Goal: Communication & Community: Participate in discussion

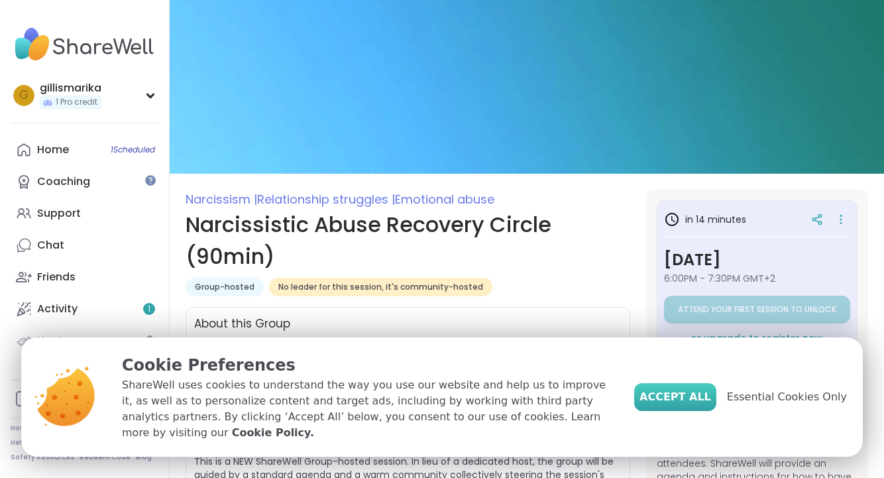
click at [677, 405] on span "Accept All" at bounding box center [675, 397] width 72 height 16
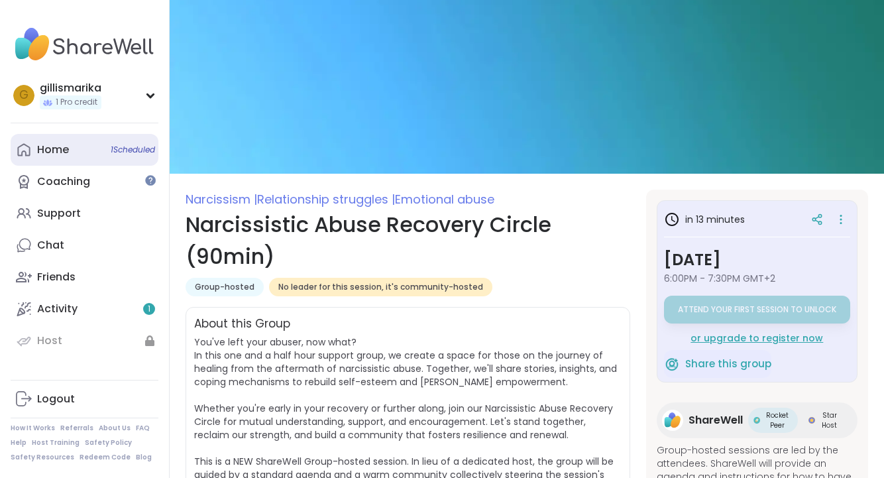
click at [60, 151] on div "Home 1 Scheduled" at bounding box center [53, 149] width 32 height 15
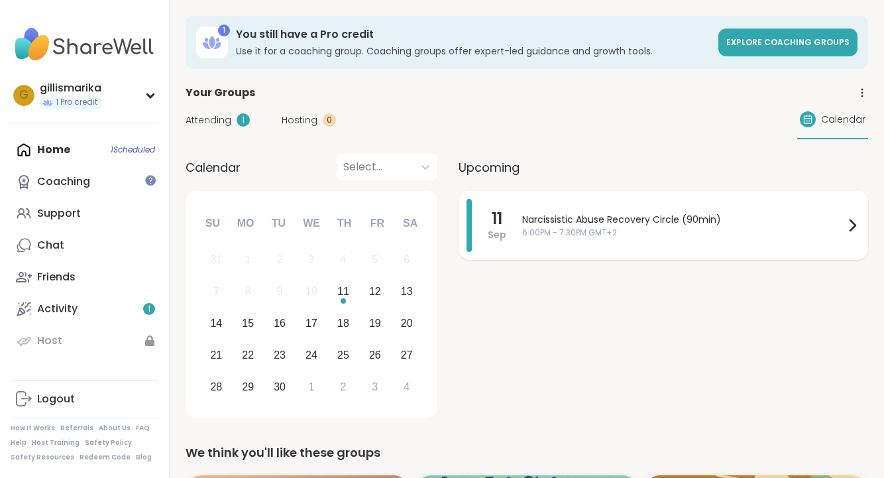
click at [541, 215] on span "Narcissistic Abuse Recovery Circle (90min)" at bounding box center [683, 220] width 322 height 14
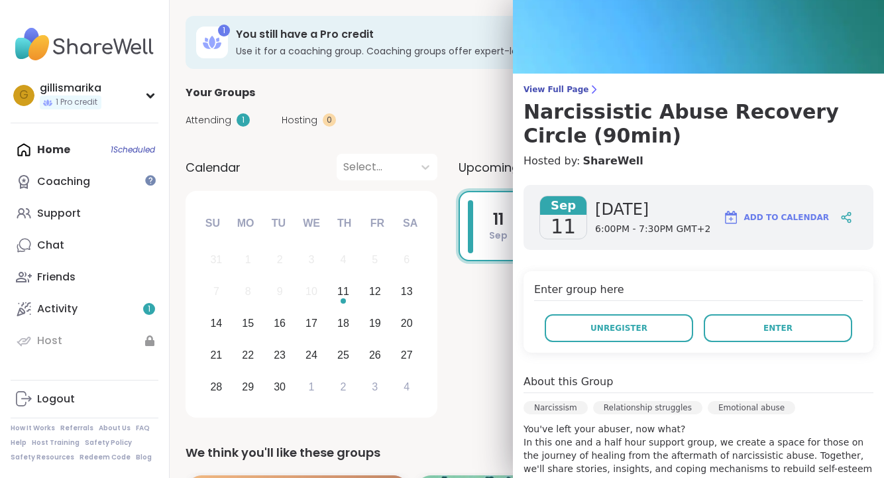
scroll to position [54, 0]
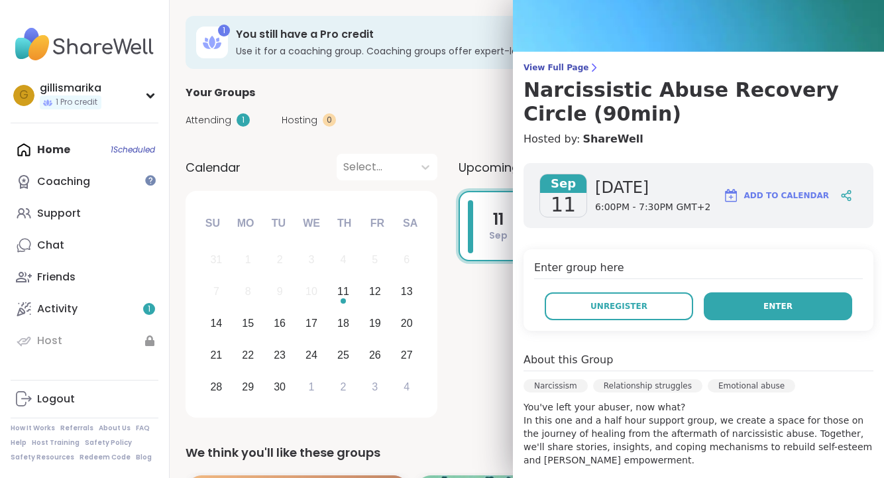
click at [753, 304] on button "Enter" at bounding box center [778, 306] width 148 height 28
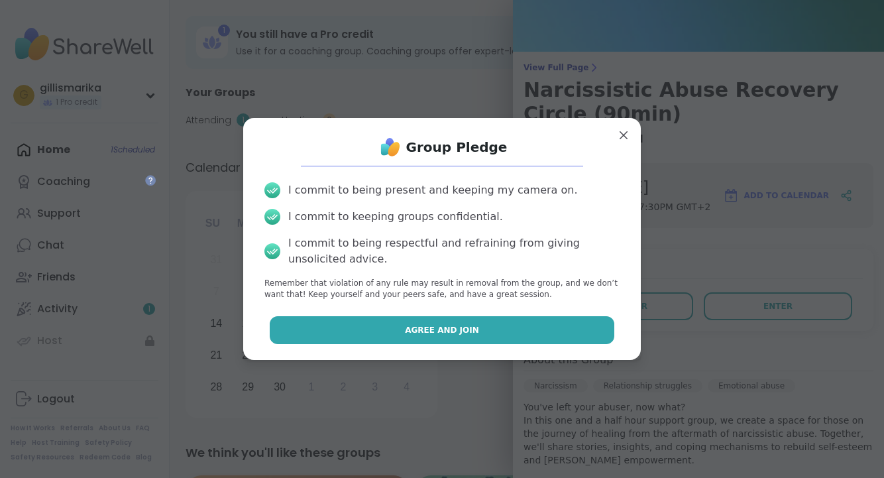
click at [539, 333] on button "Agree and Join" at bounding box center [442, 330] width 345 height 28
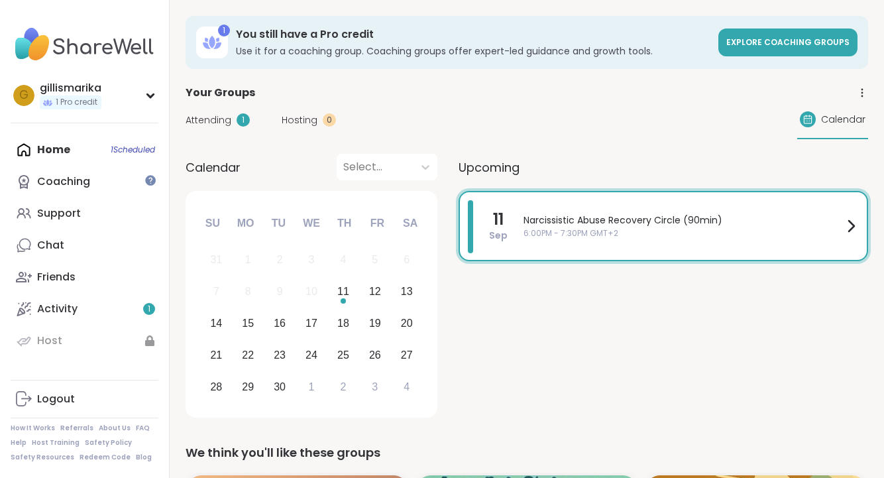
scroll to position [0, 0]
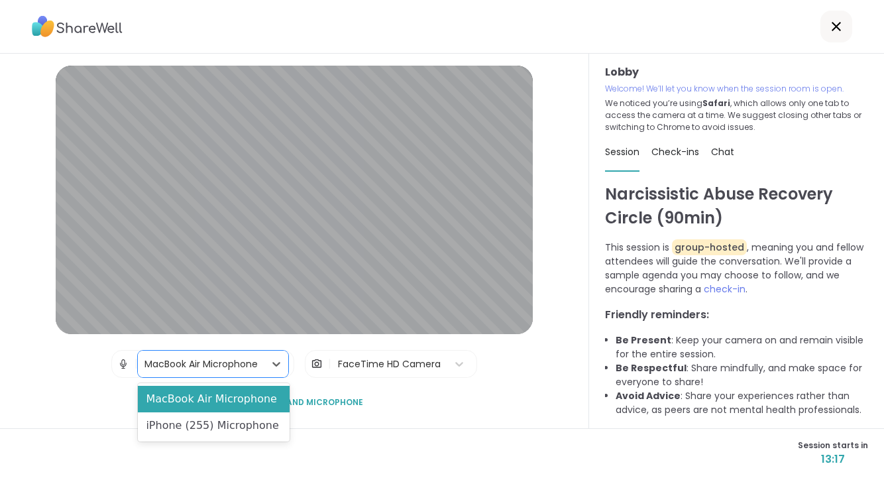
click at [209, 365] on div "MacBook Air Microphone" at bounding box center [200, 364] width 113 height 14
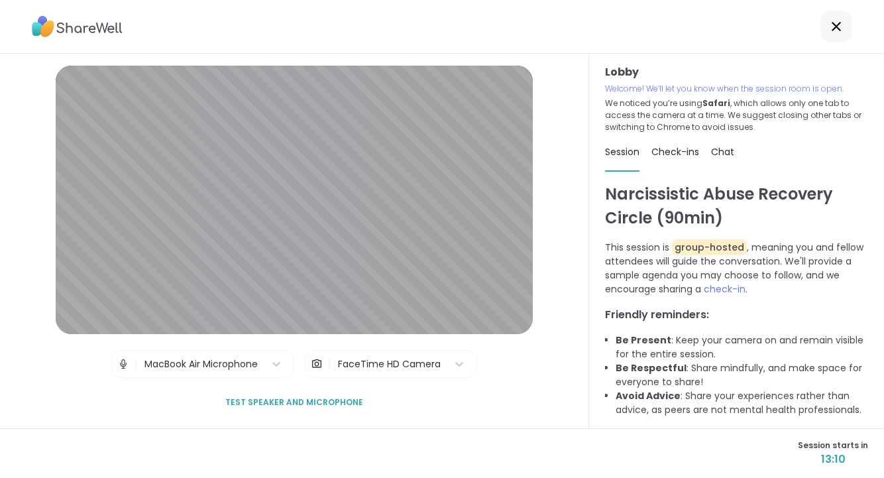
click at [76, 379] on div "Lobby | MacBook Air Microphone | FaceTime HD Camera Test speaker and microphone" at bounding box center [294, 241] width 477 height 350
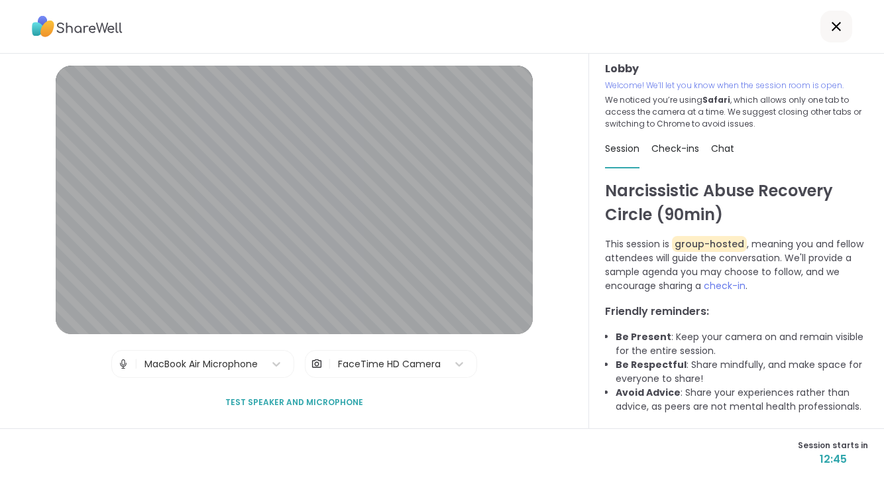
scroll to position [4, 0]
click at [685, 150] on span "Check-ins" at bounding box center [675, 147] width 48 height 13
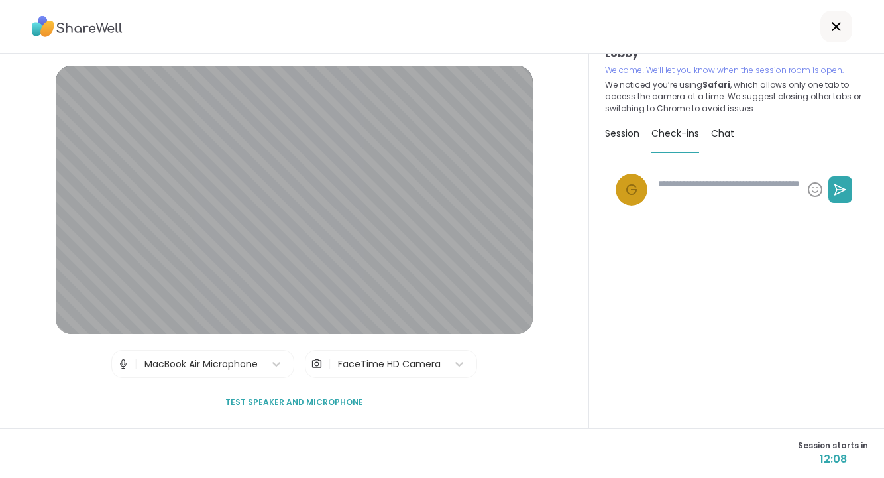
scroll to position [0, 0]
click at [260, 403] on span "Test speaker and microphone" at bounding box center [294, 402] width 138 height 12
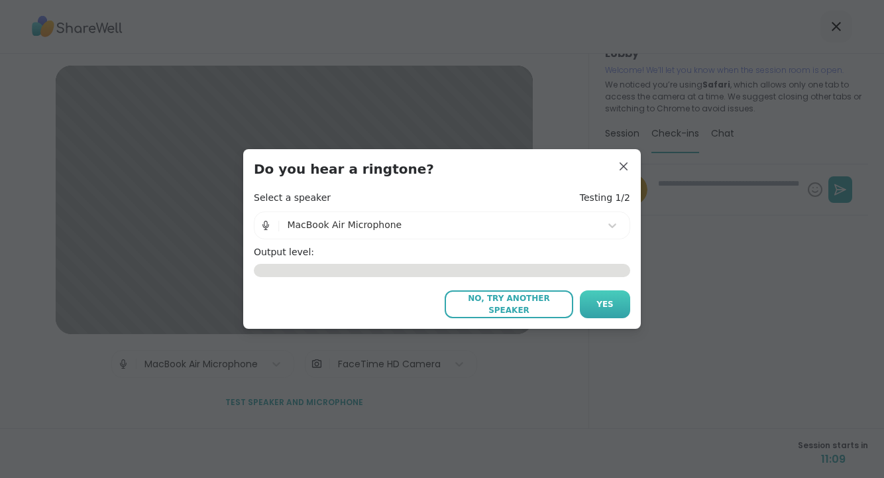
click at [604, 305] on span "Yes" at bounding box center [604, 304] width 17 height 12
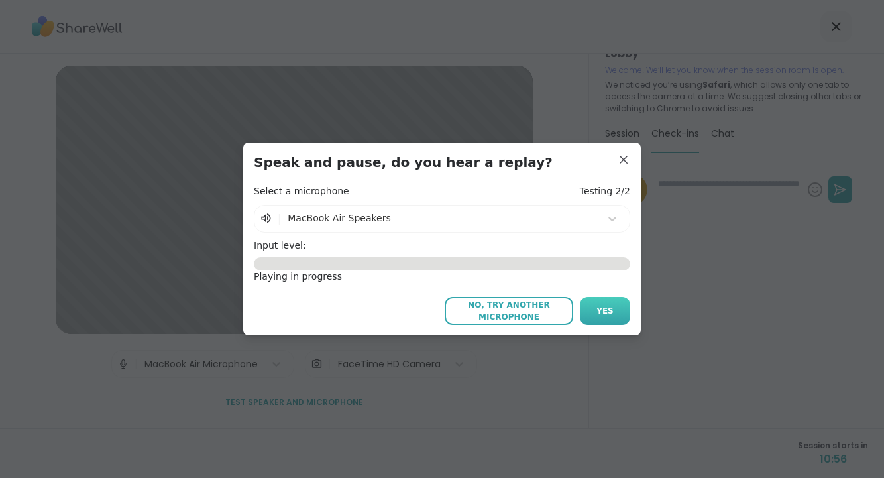
click at [600, 307] on span "Yes" at bounding box center [604, 311] width 17 height 12
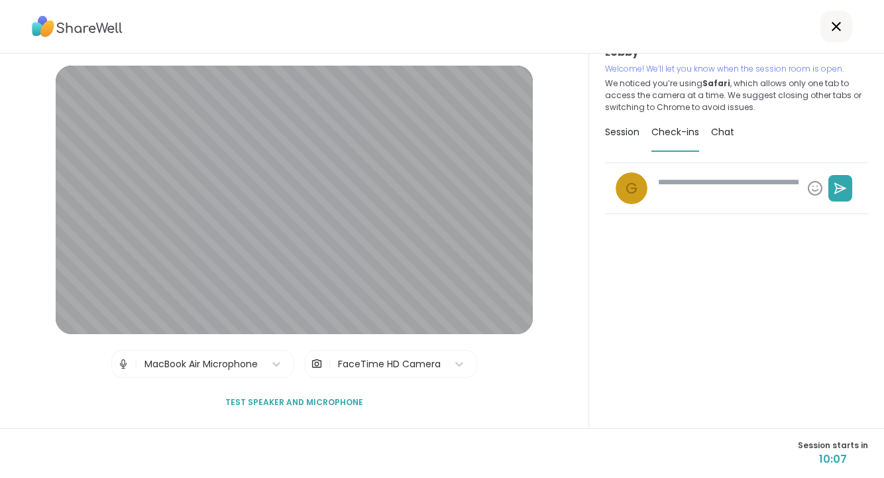
scroll to position [21, 0]
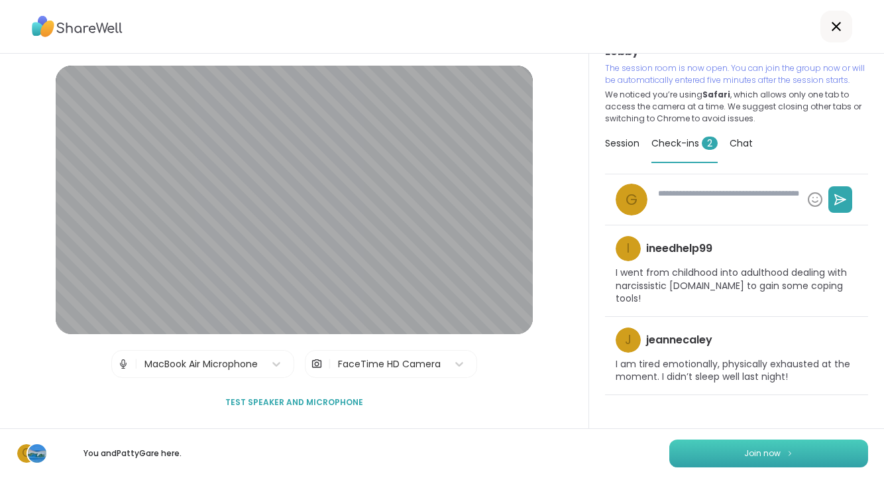
click at [758, 450] on span "Join now" at bounding box center [762, 453] width 36 height 12
type textarea "*"
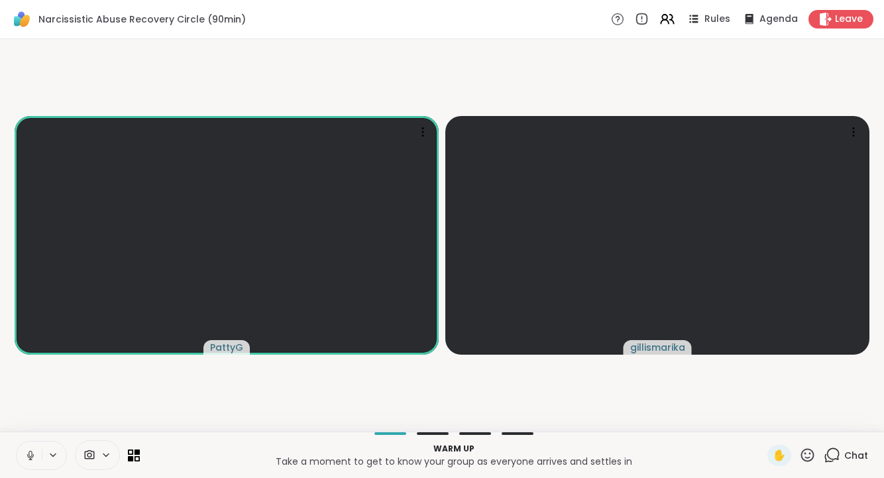
scroll to position [0, 0]
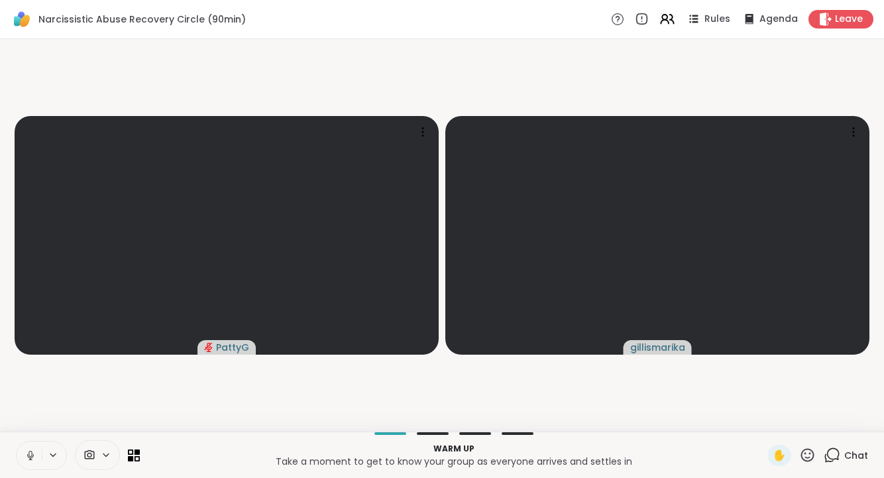
click at [34, 456] on icon at bounding box center [31, 455] width 12 height 12
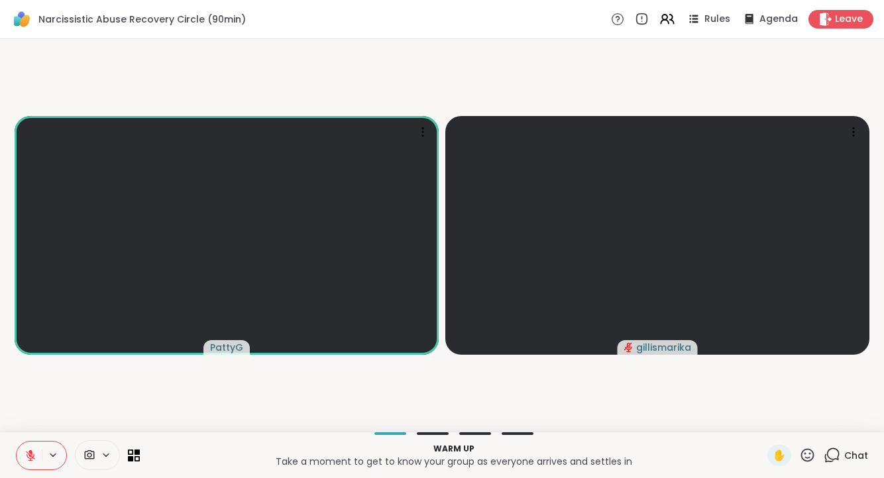
click at [32, 458] on icon at bounding box center [31, 455] width 12 height 12
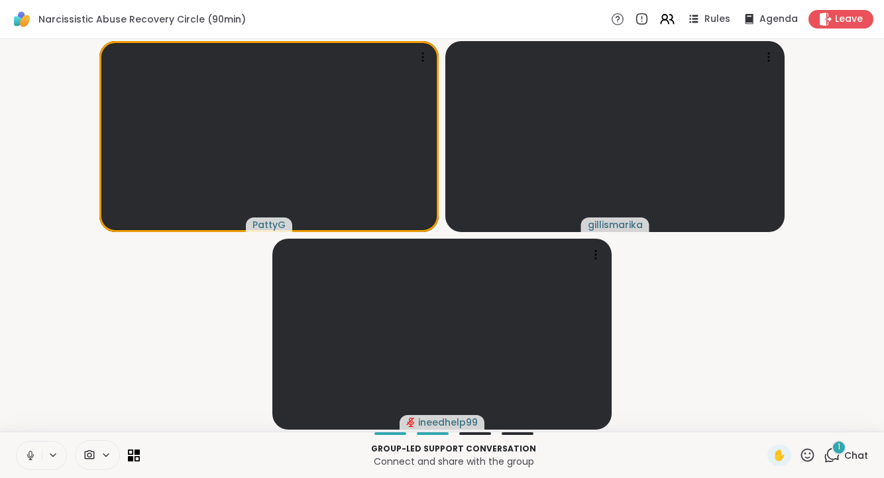
click at [32, 455] on icon at bounding box center [29, 453] width 3 height 6
click at [30, 454] on icon at bounding box center [30, 454] width 9 height 9
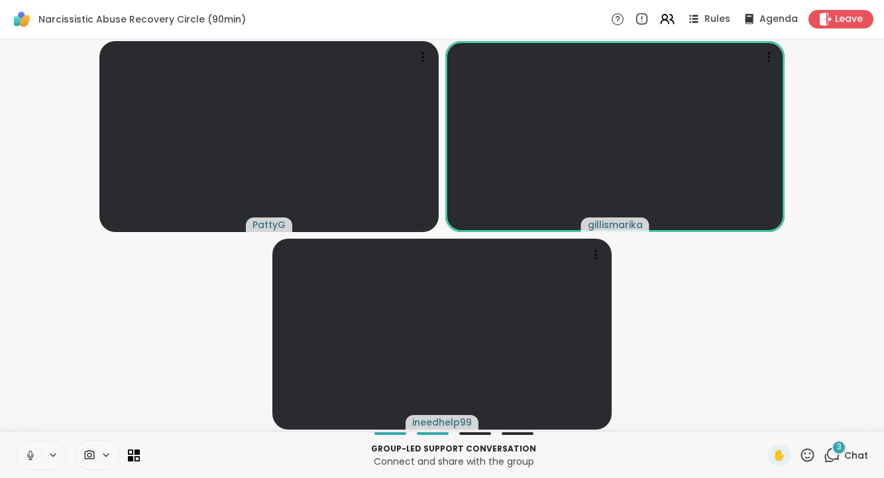
click at [838, 458] on icon at bounding box center [831, 455] width 17 height 17
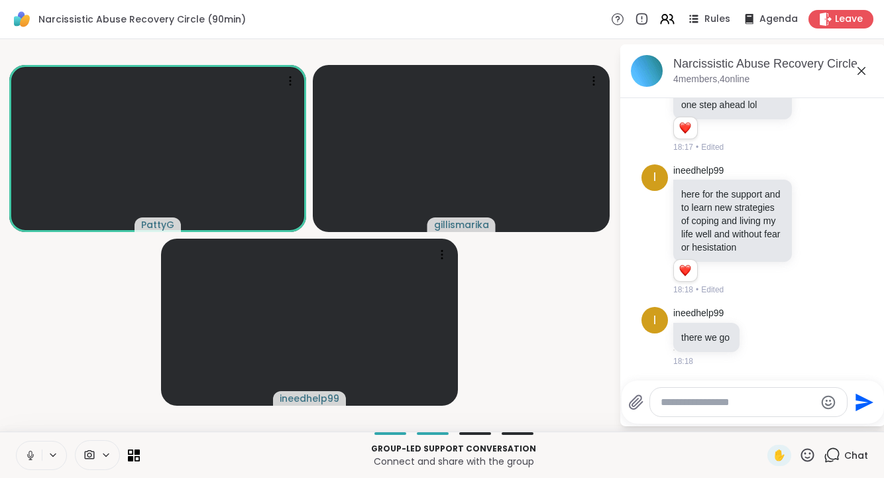
scroll to position [1204, 0]
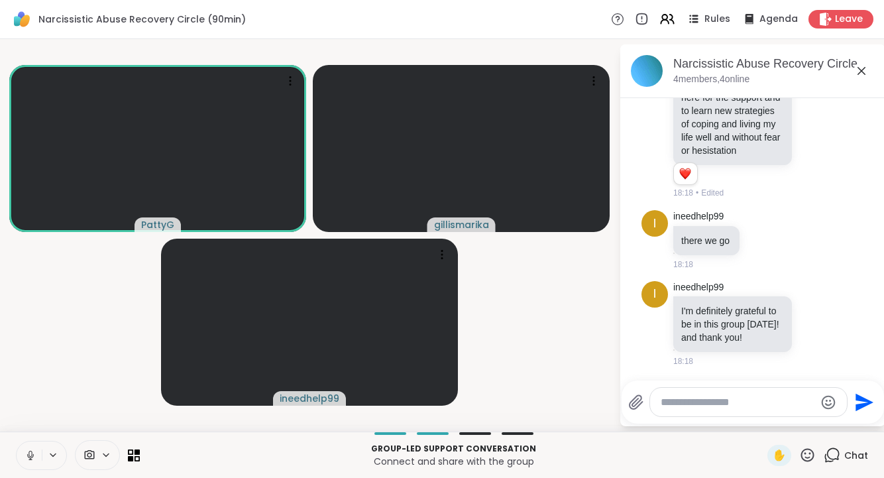
click at [808, 451] on icon at bounding box center [807, 455] width 17 height 17
click at [813, 323] on icon at bounding box center [815, 323] width 12 height 13
click at [677, 302] on div "Select Reaction: Thumbs up" at bounding box center [680, 302] width 12 height 12
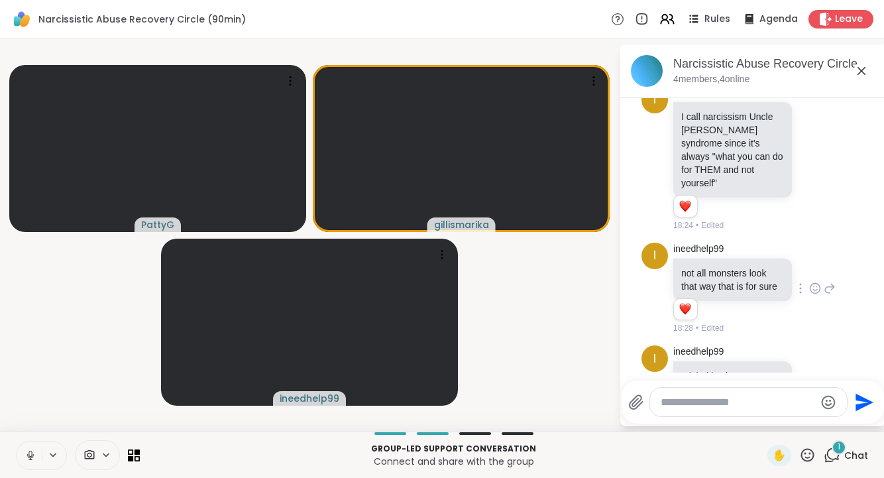
scroll to position [1577, 0]
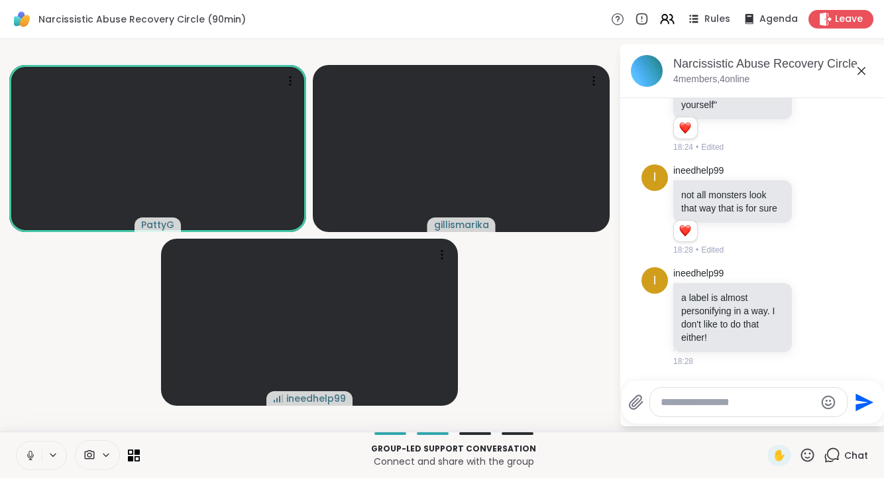
click at [699, 403] on textarea "Type your message" at bounding box center [737, 401] width 154 height 13
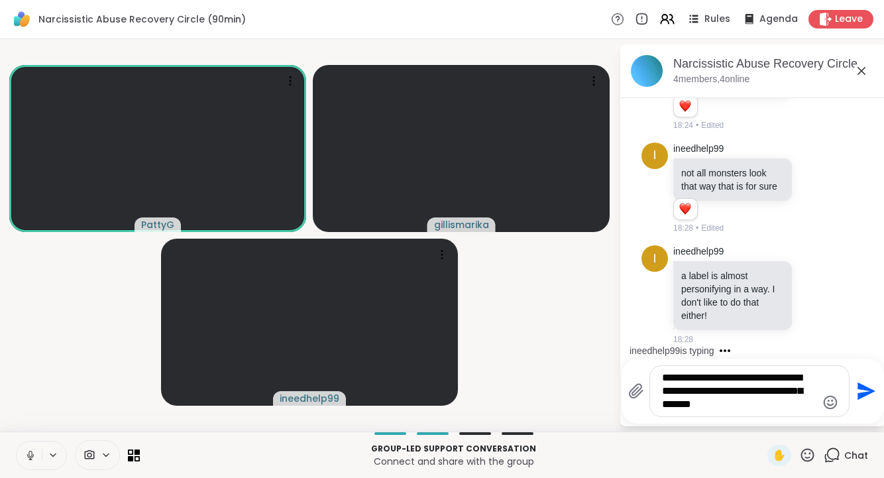
type textarea "**********"
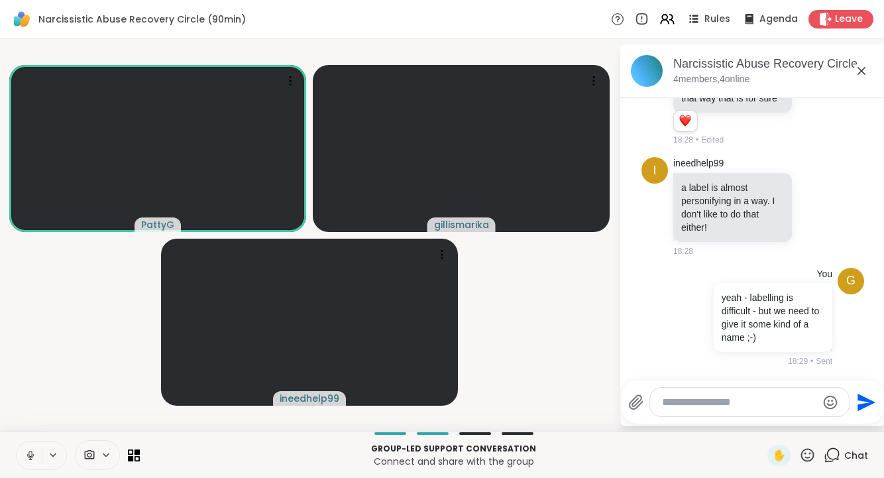
scroll to position [1850, 0]
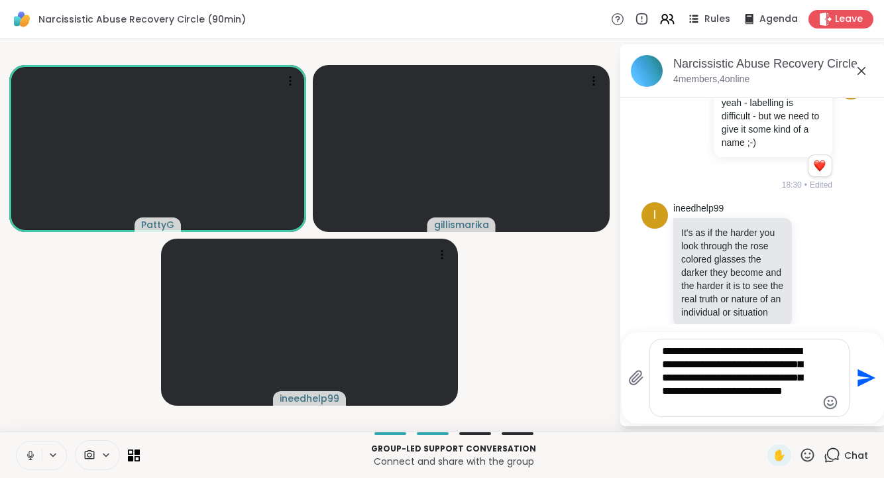
type textarea "**********"
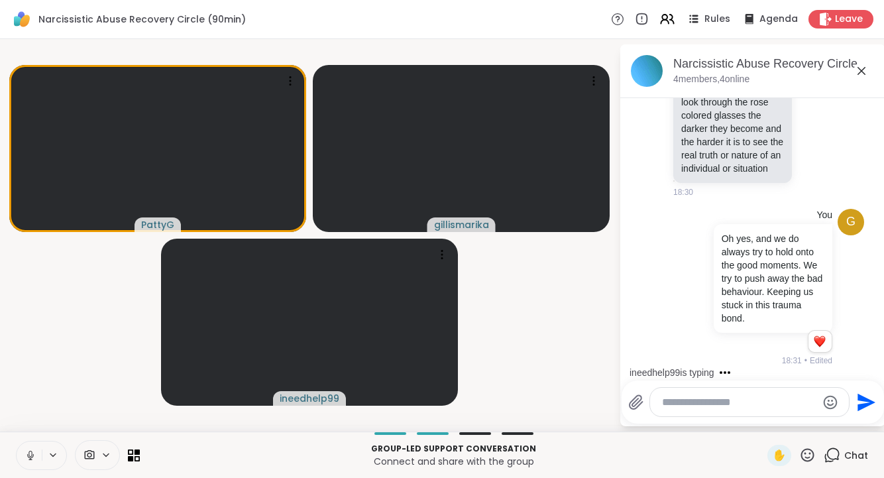
scroll to position [2120, 0]
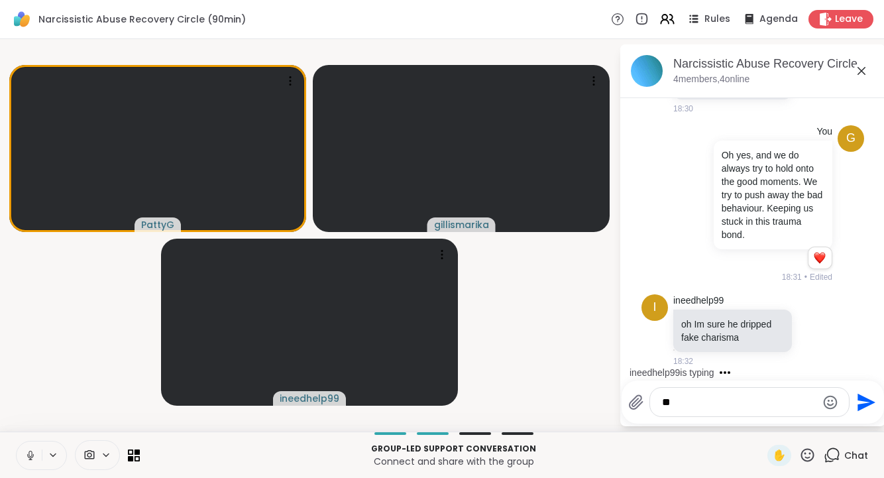
type textarea "*"
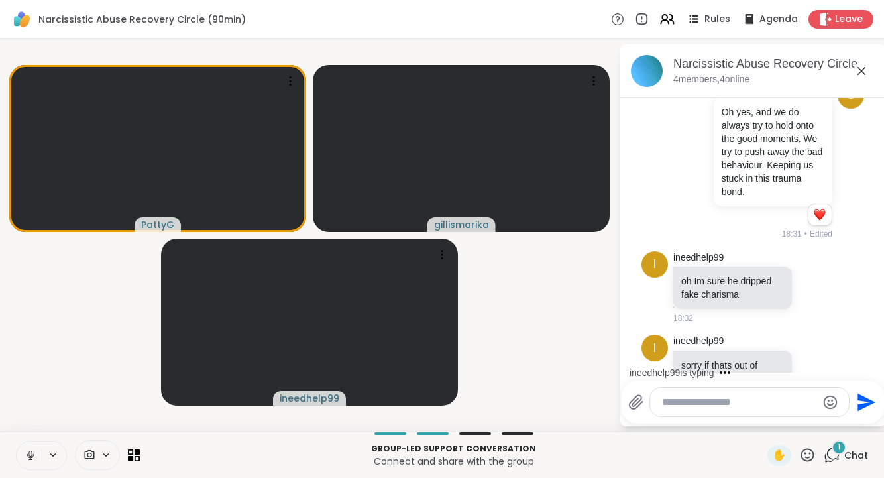
scroll to position [2217, 0]
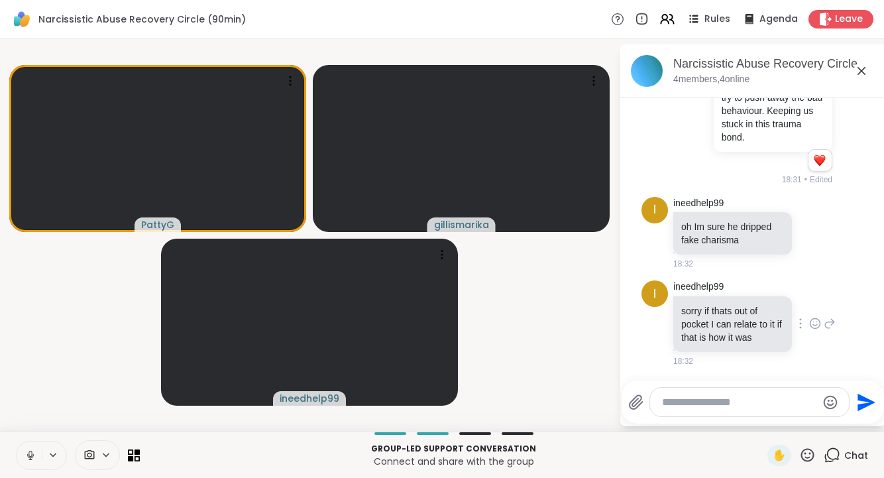
click at [814, 320] on icon at bounding box center [815, 323] width 12 height 13
click at [682, 299] on div "Select Reaction: Thumbs up" at bounding box center [680, 302] width 12 height 12
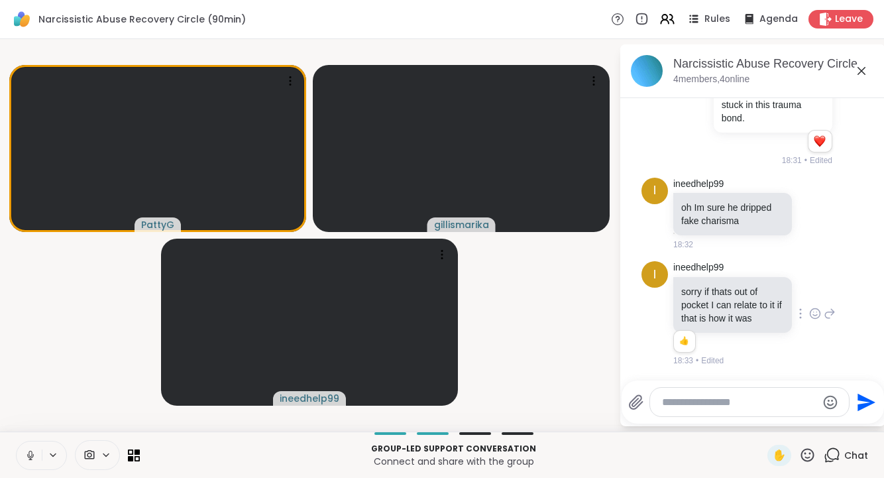
scroll to position [2235, 0]
click at [724, 403] on textarea "Type your message" at bounding box center [739, 401] width 154 height 13
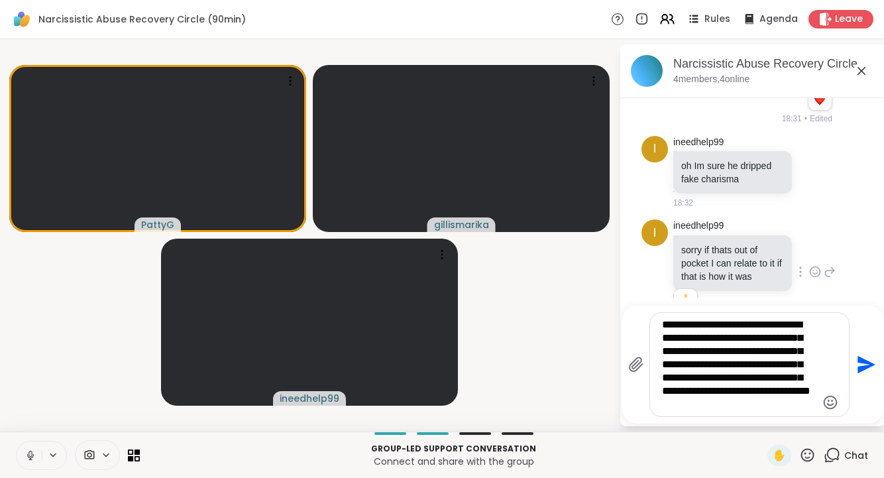
scroll to position [0, 0]
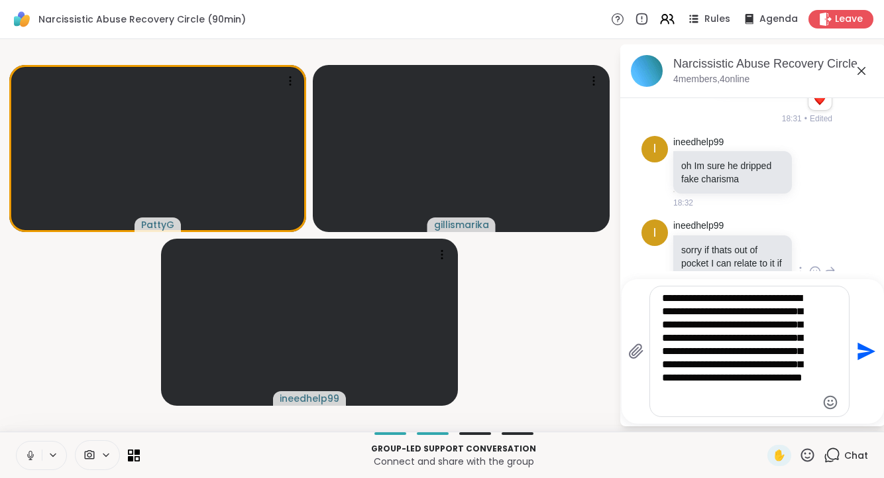
type textarea "**********"
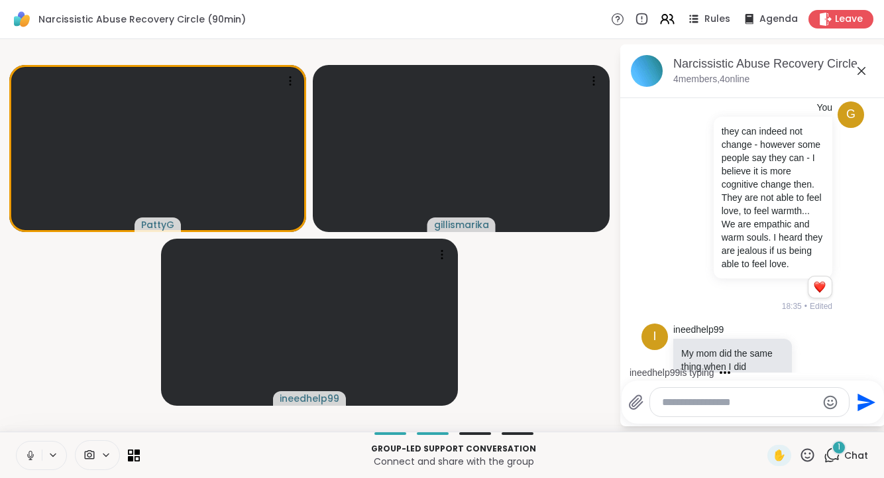
scroll to position [2566, 0]
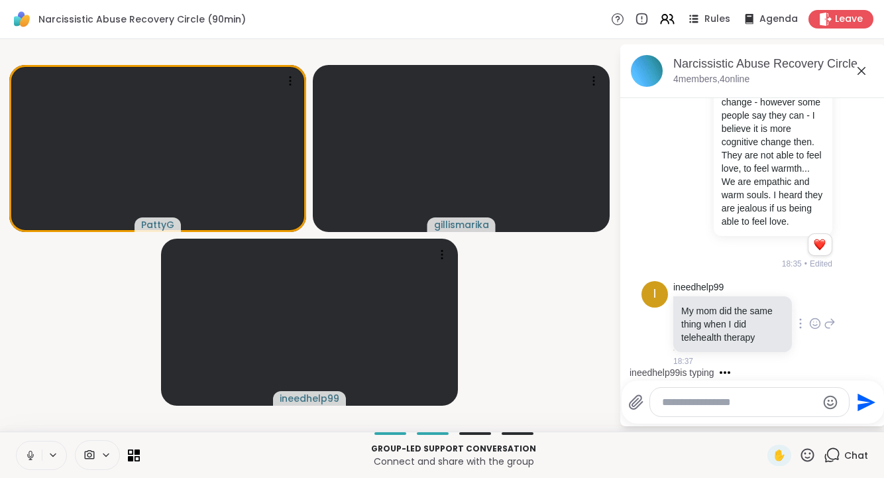
click at [817, 322] on icon at bounding box center [817, 322] width 0 height 0
click at [737, 301] on div "Select Reaction: Sad" at bounding box center [739, 302] width 12 height 12
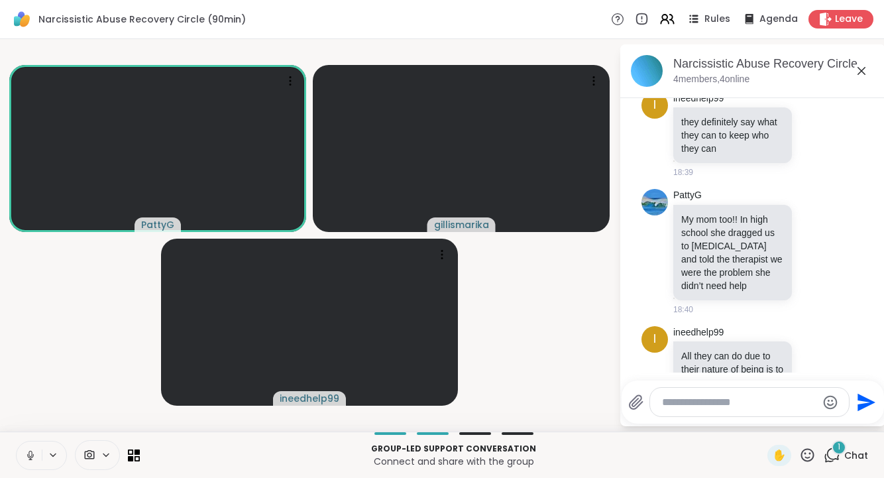
scroll to position [3208, 0]
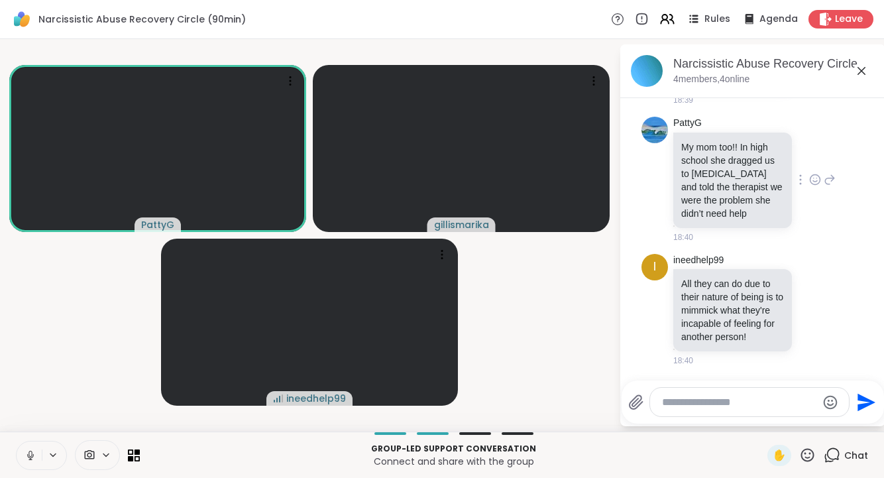
click at [800, 174] on icon at bounding box center [800, 179] width 3 height 11
click at [824, 208] on div "PattyG My mom too!! In high school she dragged us to [MEDICAL_DATA] and told th…" at bounding box center [754, 180] width 162 height 127
click at [700, 400] on textarea "Type your message" at bounding box center [739, 401] width 154 height 13
type textarea "**********"
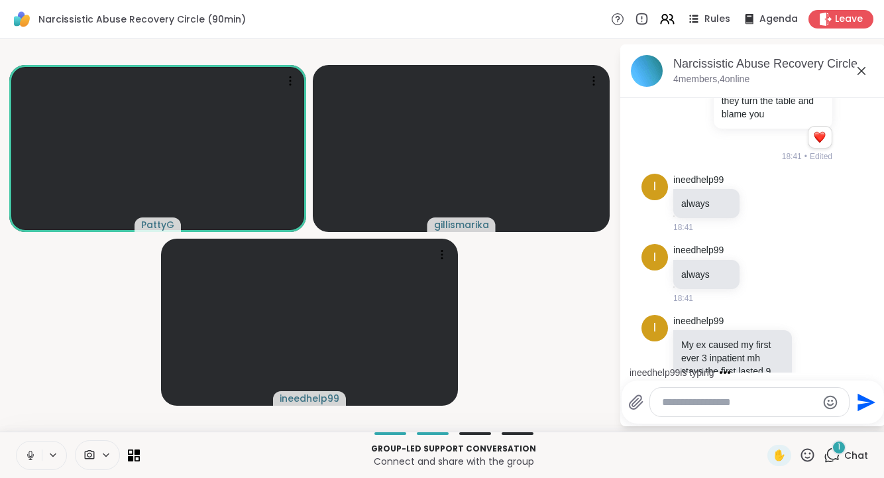
scroll to position [3640, 0]
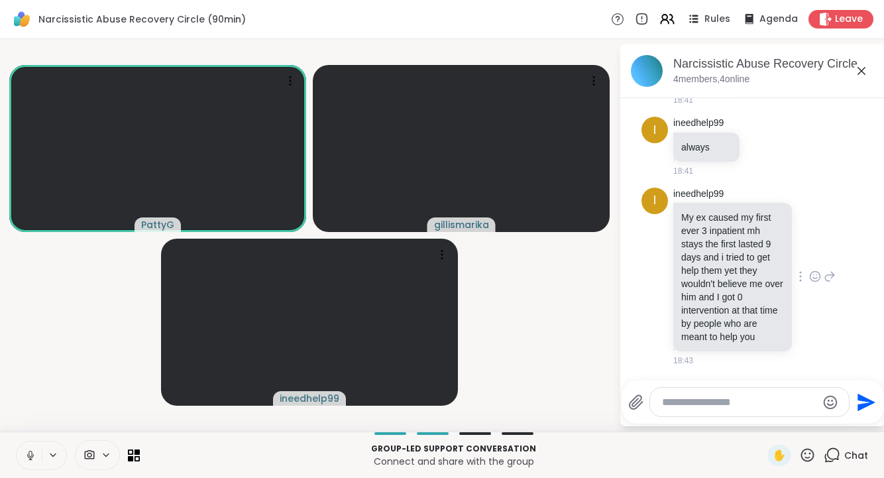
click at [802, 278] on icon at bounding box center [800, 276] width 3 height 11
click at [814, 274] on icon at bounding box center [815, 276] width 12 height 13
click at [710, 252] on div "Select Reaction: Heart" at bounding box center [710, 255] width 12 height 12
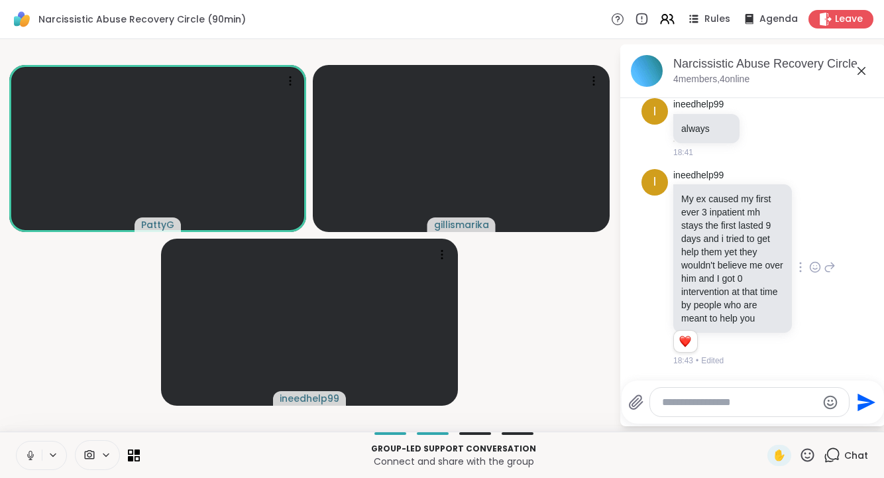
scroll to position [3658, 0]
click at [720, 407] on textarea "Type your message" at bounding box center [739, 401] width 154 height 13
click at [795, 406] on textarea "**********" at bounding box center [739, 401] width 154 height 13
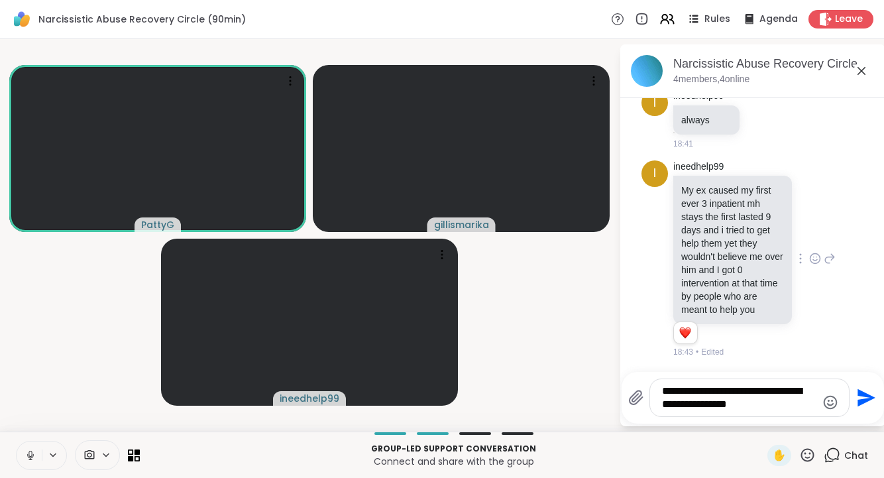
type textarea "**********"
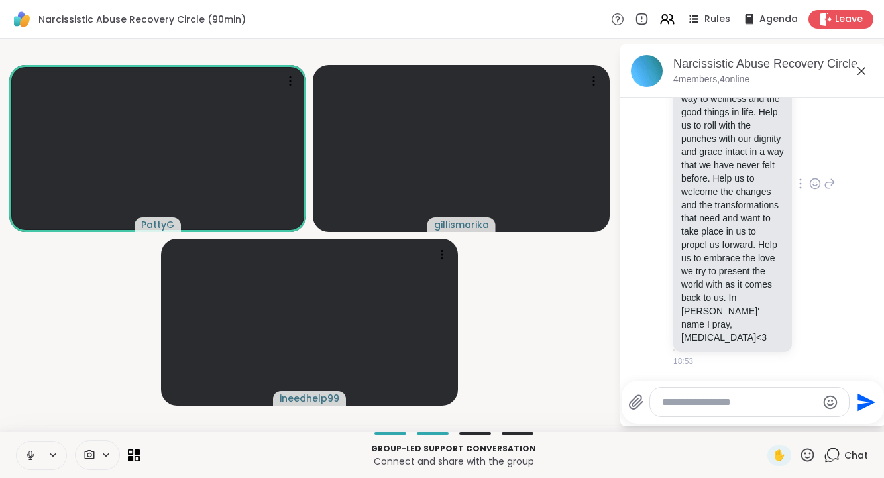
scroll to position [4672, 0]
click at [814, 188] on icon at bounding box center [815, 183] width 12 height 13
click at [710, 166] on div "Select Reaction: Heart" at bounding box center [710, 162] width 12 height 12
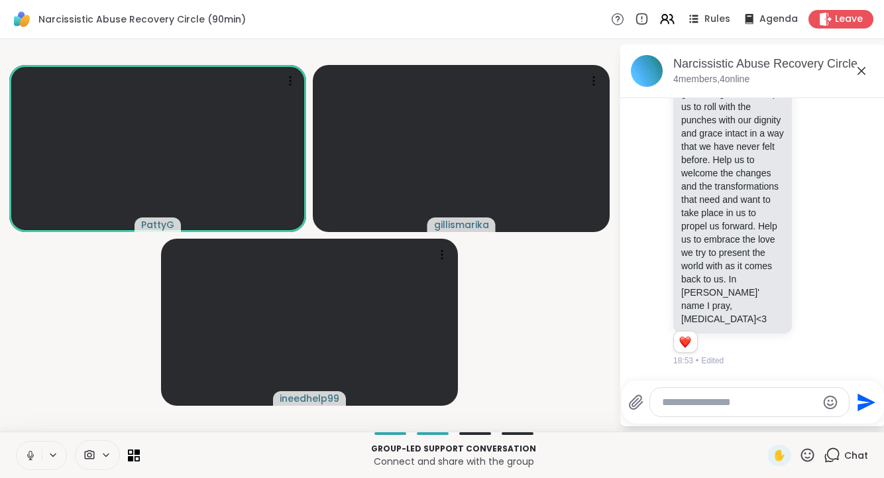
click at [736, 405] on textarea "Type your message" at bounding box center [739, 401] width 154 height 13
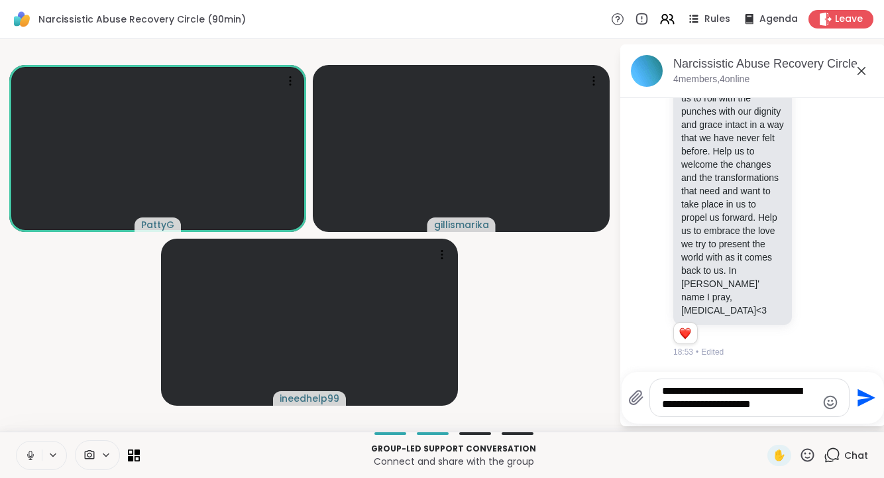
type textarea "**********"
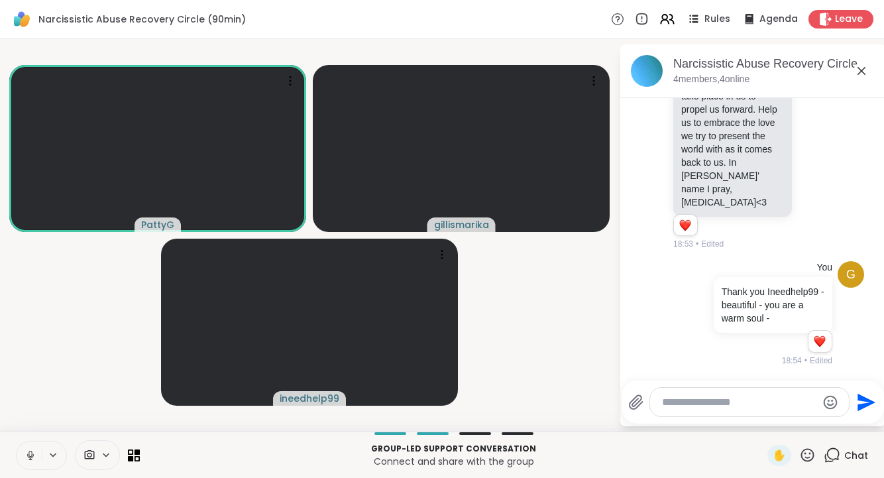
scroll to position [4806, 0]
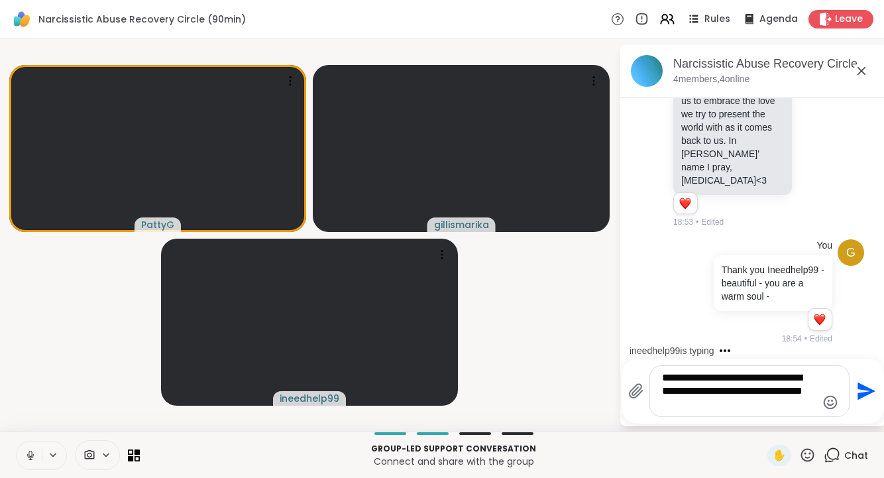
click at [757, 392] on textarea "**********" at bounding box center [739, 391] width 154 height 40
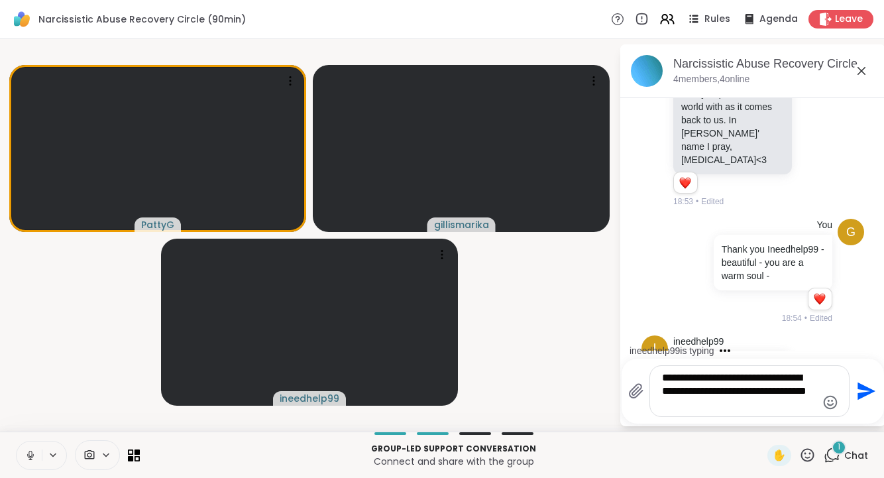
scroll to position [4937, 0]
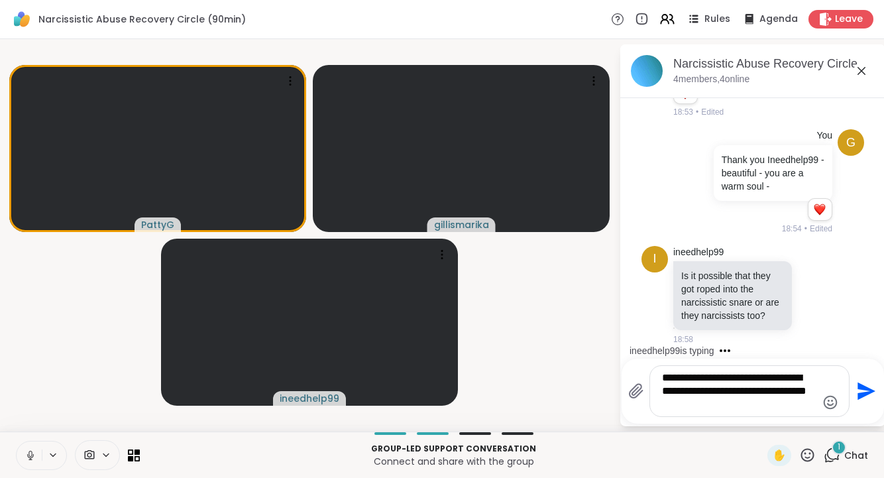
type textarea "**********"
click at [740, 413] on div "**********" at bounding box center [749, 391] width 199 height 50
click at [858, 390] on icon "Send" at bounding box center [864, 390] width 21 height 21
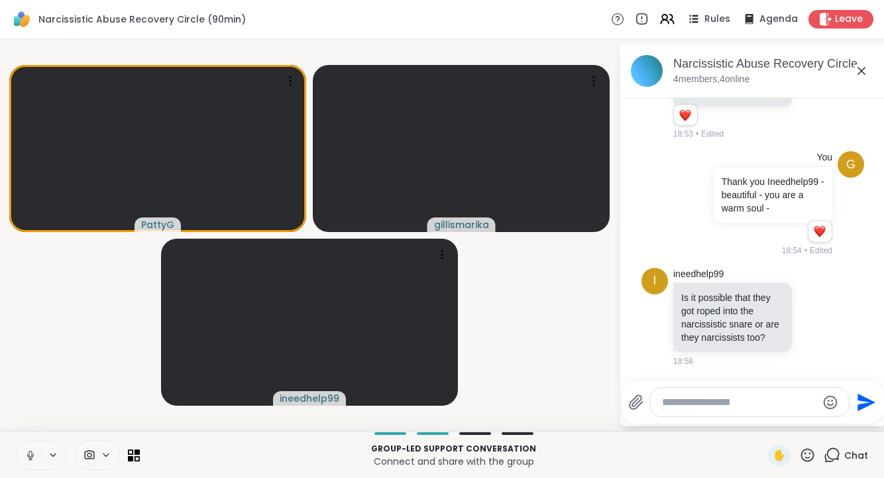
scroll to position [5012, 0]
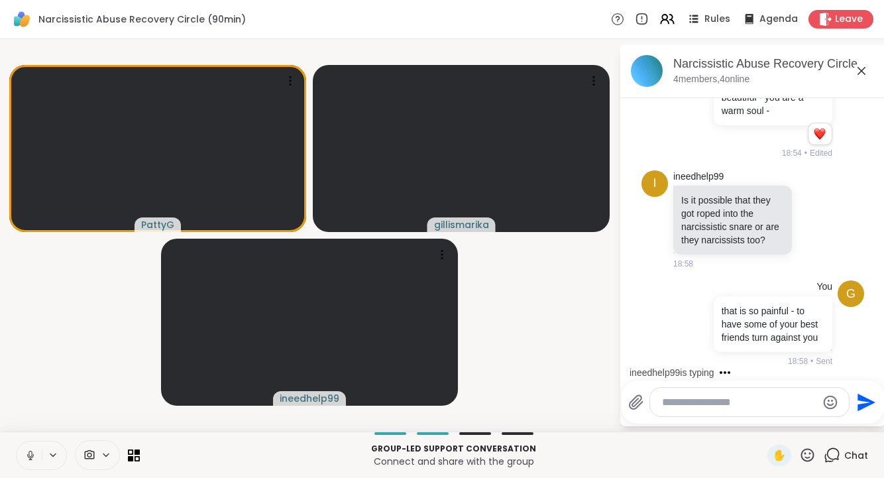
click at [721, 399] on textarea "Type your message" at bounding box center [739, 401] width 154 height 13
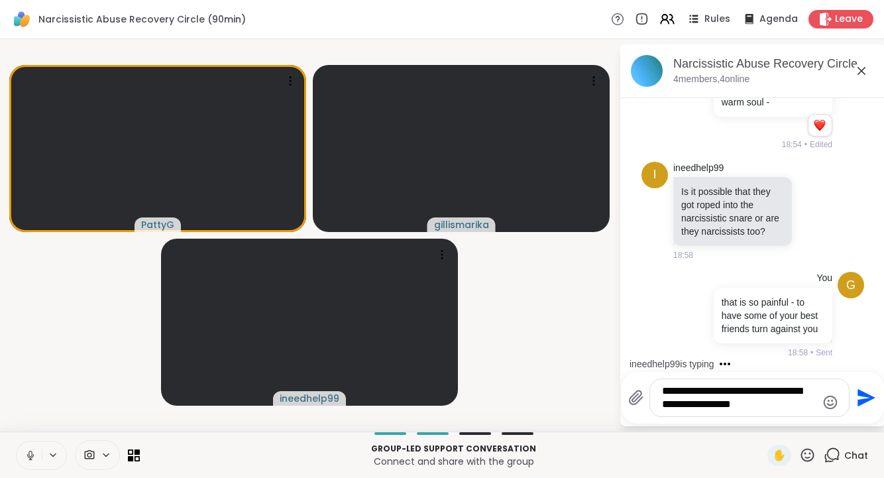
scroll to position [5131, 0]
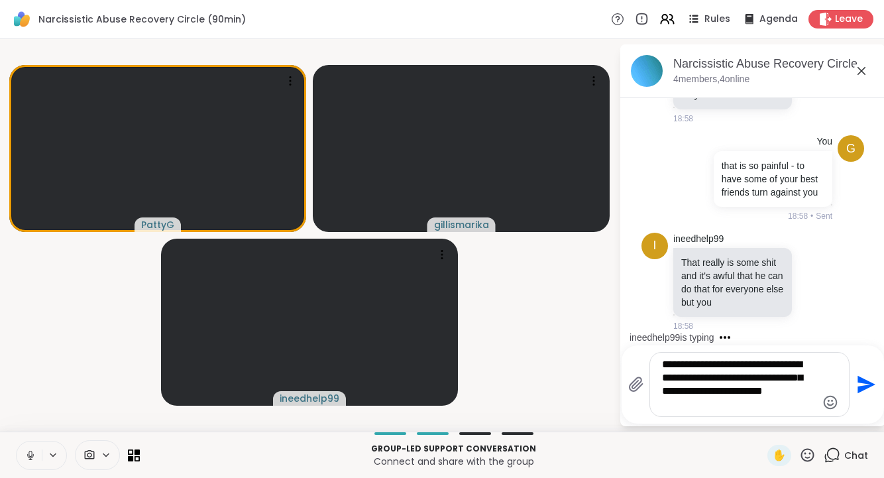
type textarea "**********"
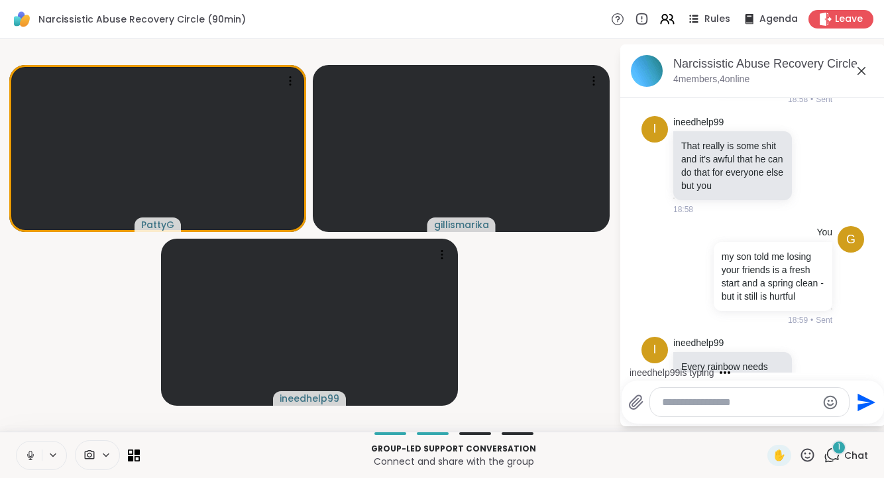
scroll to position [5342, 0]
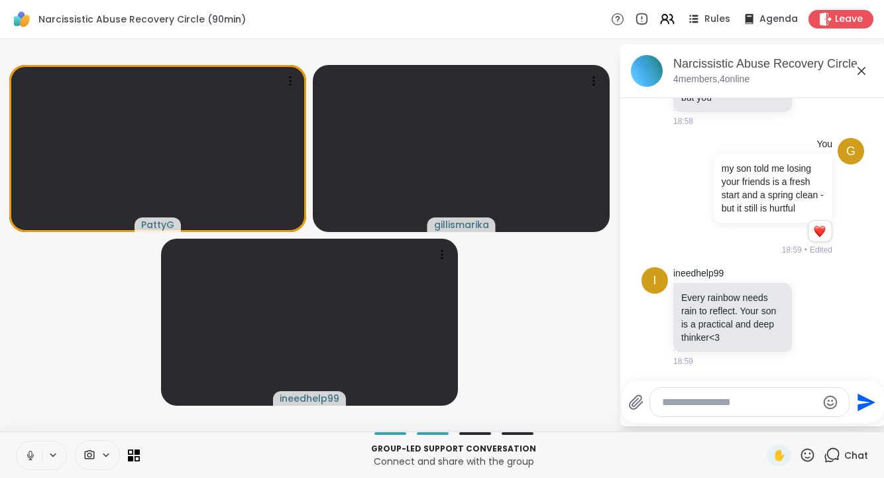
click at [780, 403] on textarea "Type your message" at bounding box center [739, 401] width 154 height 13
type textarea "**********"
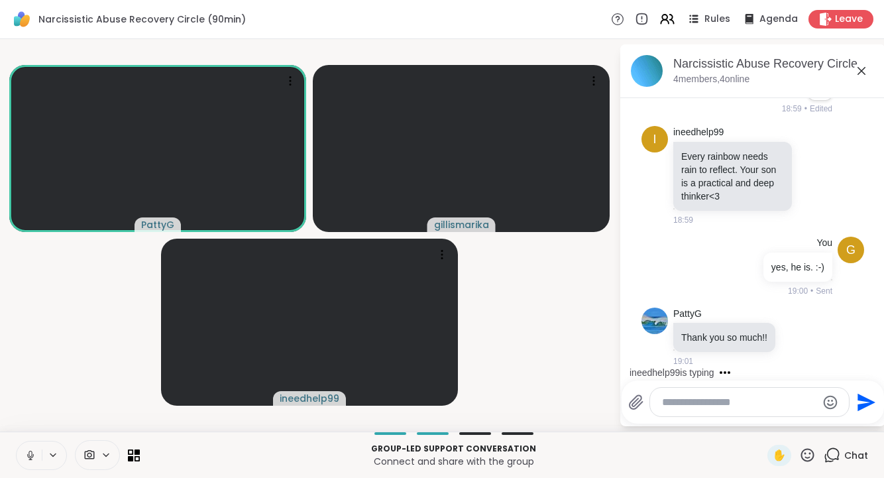
scroll to position [5598, 0]
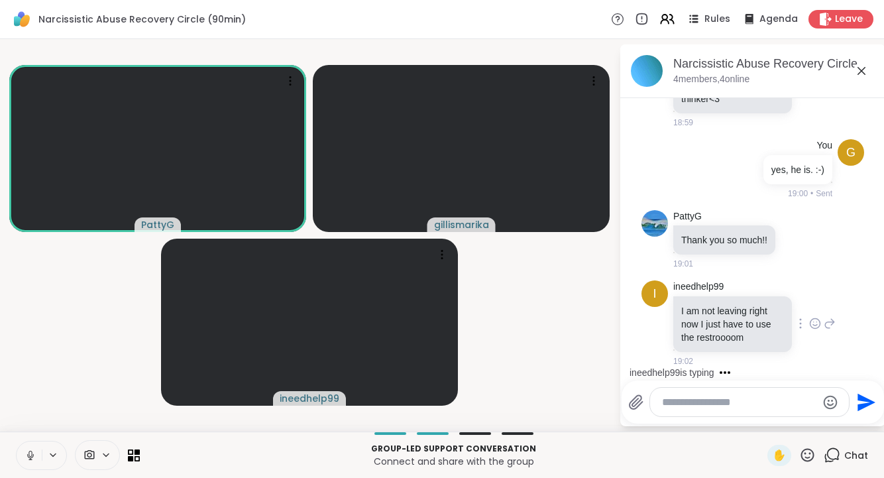
click at [802, 323] on icon at bounding box center [800, 323] width 3 height 11
click at [811, 319] on icon at bounding box center [815, 323] width 12 height 13
click at [679, 304] on div "Select Reaction: Thumbs up" at bounding box center [680, 302] width 12 height 12
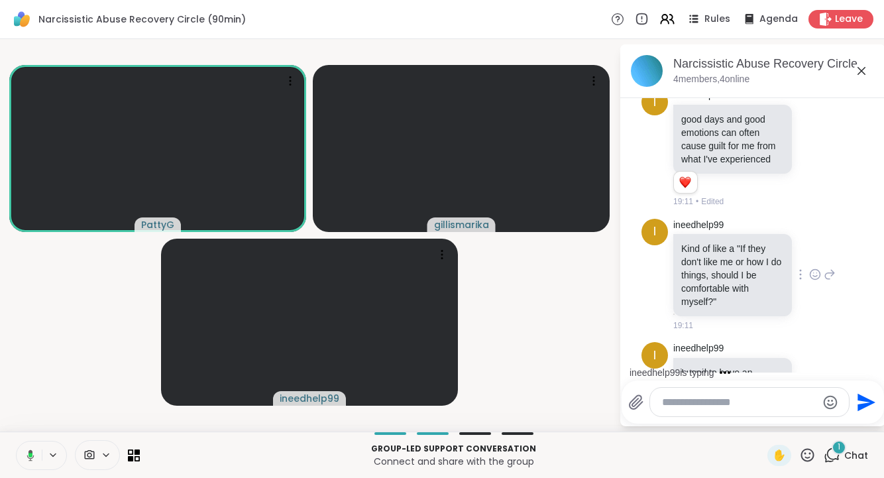
scroll to position [6213, 0]
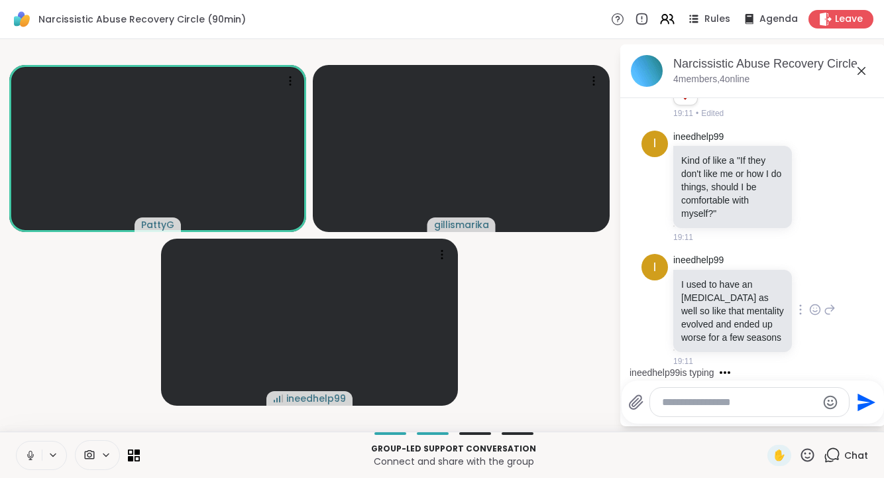
click at [827, 310] on icon at bounding box center [829, 309] width 12 height 16
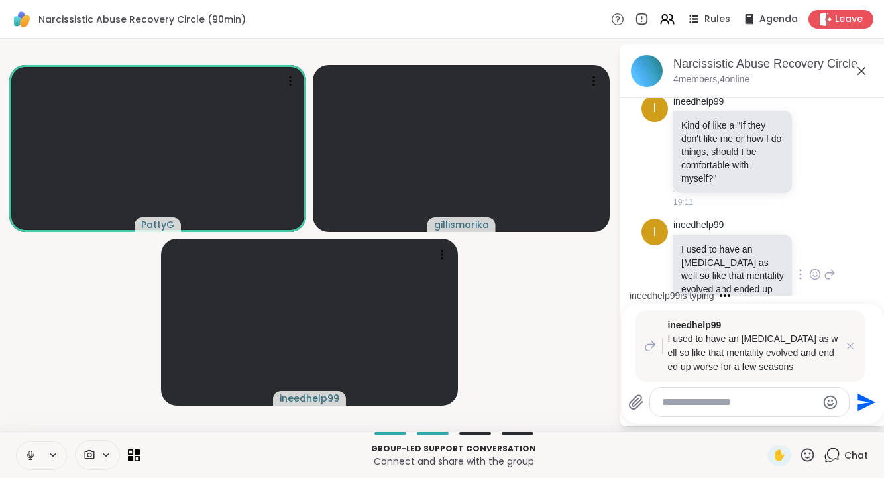
scroll to position [6452, 0]
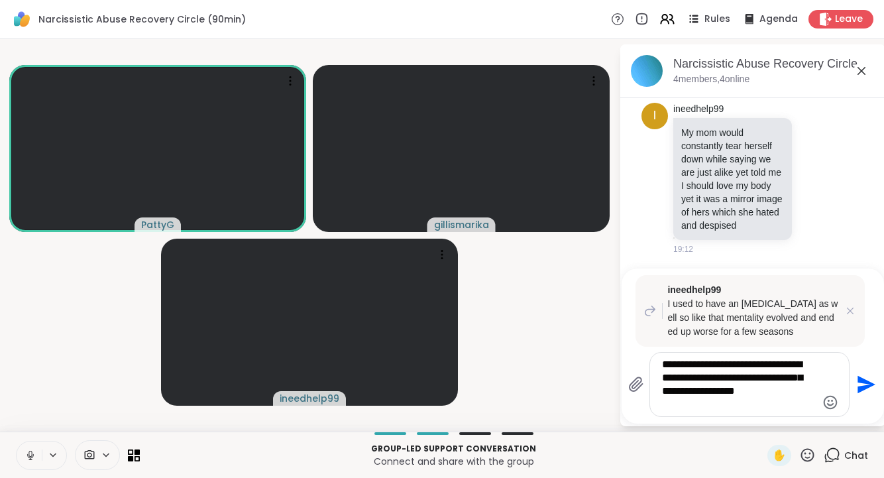
type textarea "**********"
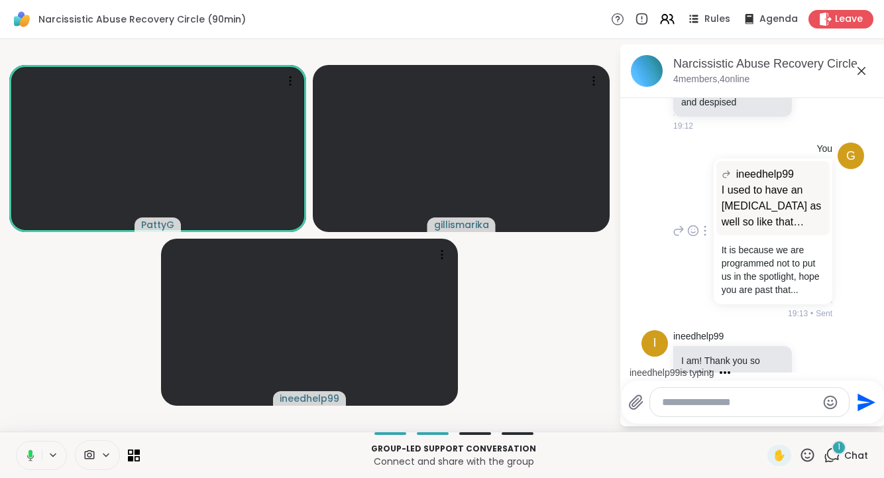
scroll to position [6659, 0]
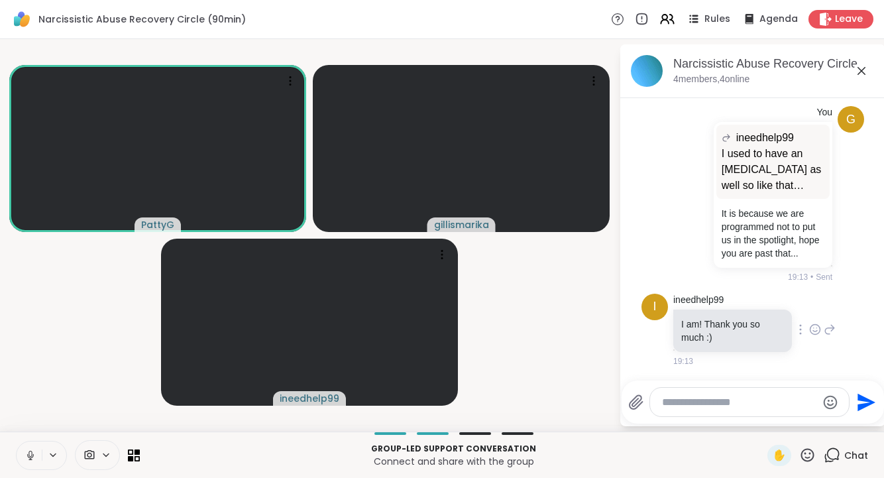
click at [818, 329] on icon at bounding box center [815, 329] width 12 height 13
click at [712, 307] on div "Select Reaction: Heart" at bounding box center [710, 308] width 12 height 12
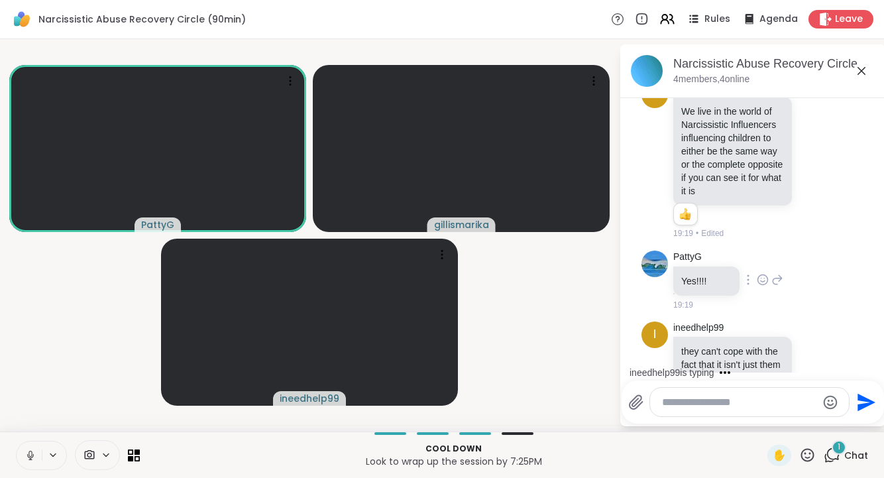
scroll to position [7255, 0]
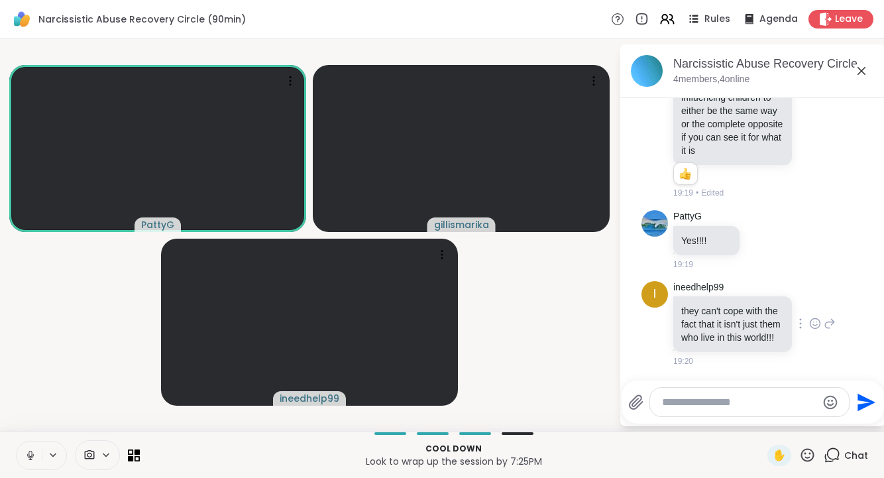
click at [738, 332] on p "they can't cope with the fact that it isn't just them who live in this world!!!" at bounding box center [732, 324] width 103 height 40
click at [829, 319] on icon at bounding box center [829, 323] width 9 height 9
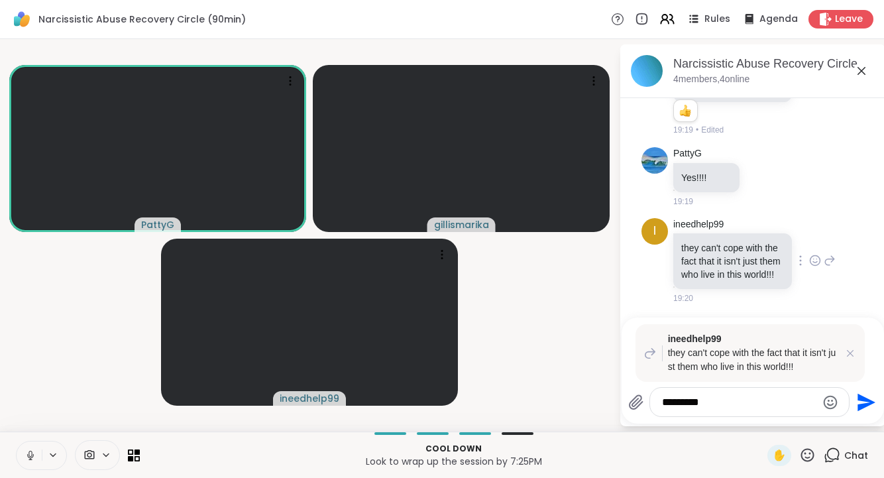
type textarea "**********"
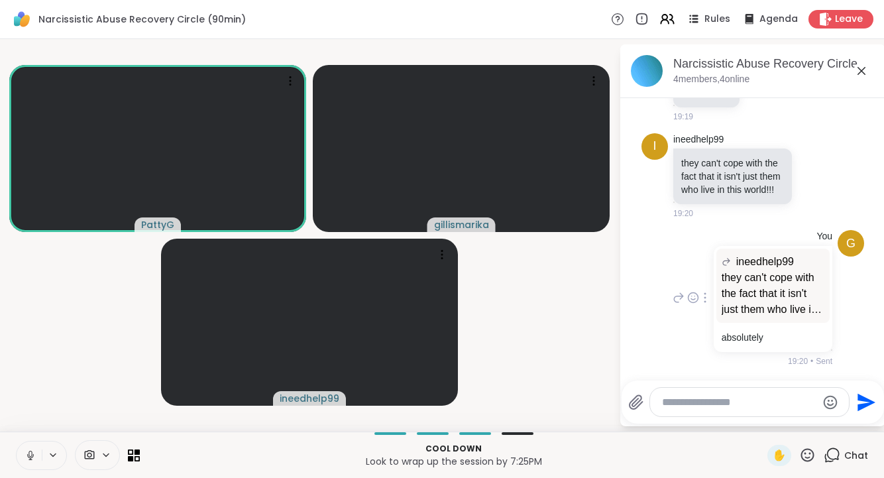
scroll to position [7565, 0]
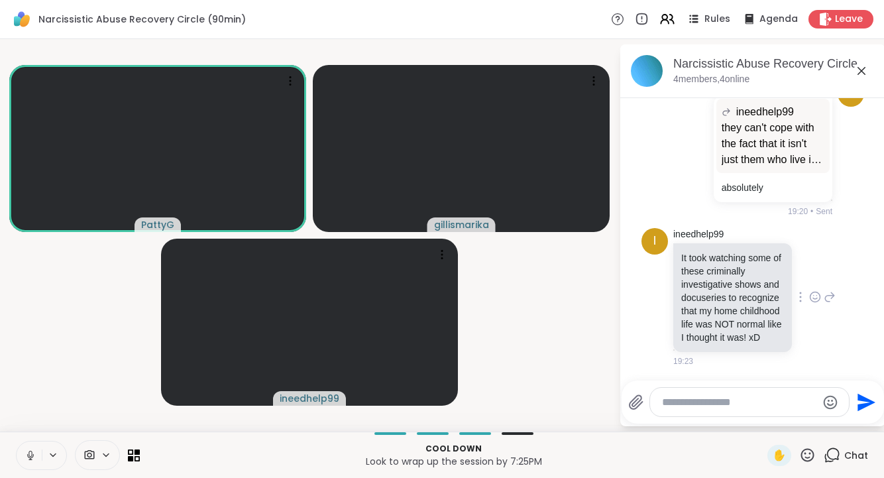
click at [830, 289] on icon at bounding box center [829, 297] width 12 height 16
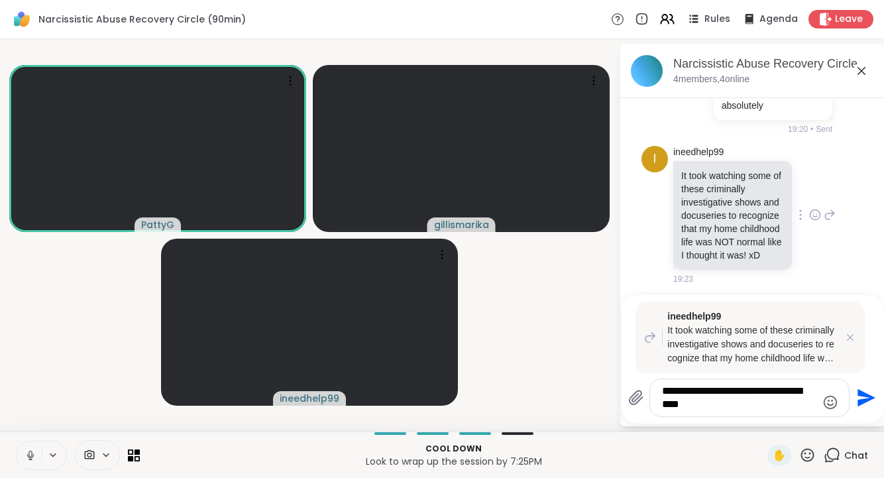
type textarea "**********"
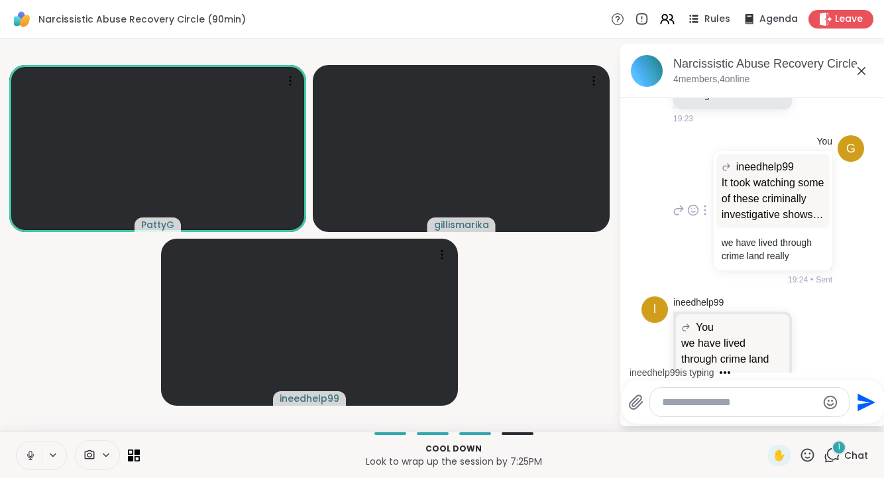
scroll to position [7873, 0]
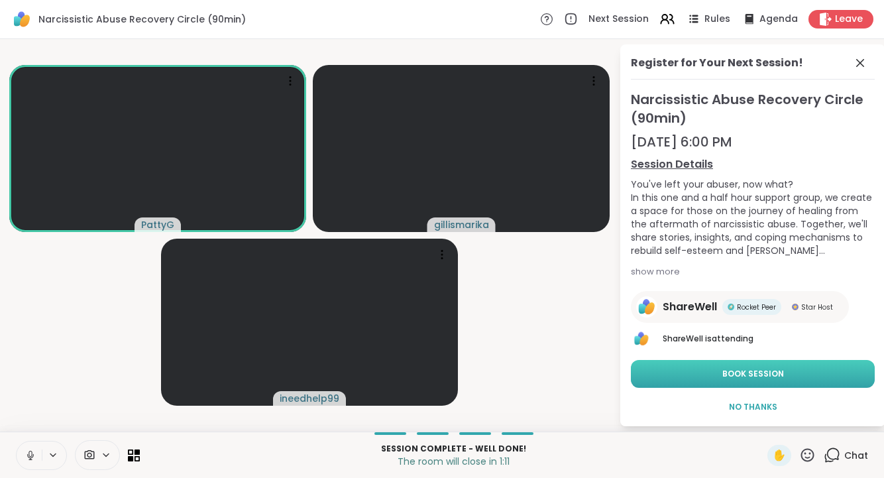
click at [678, 369] on button "Book Session" at bounding box center [753, 374] width 244 height 28
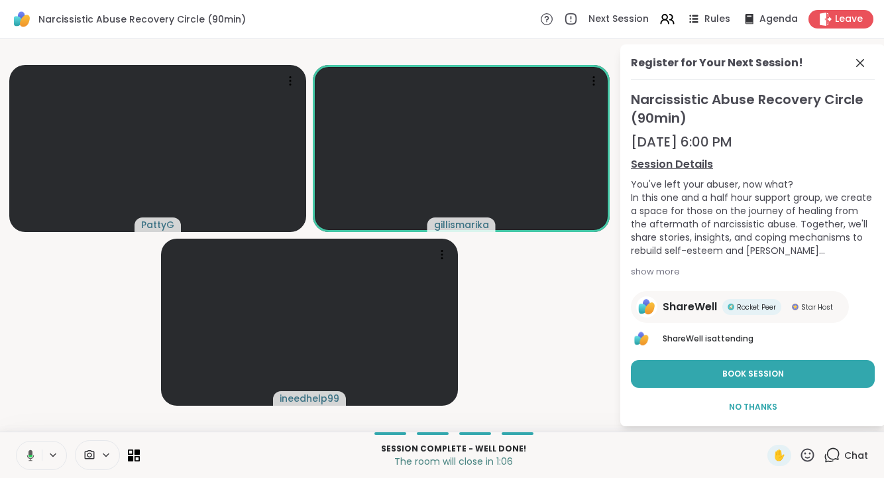
scroll to position [0, 0]
click at [862, 60] on icon at bounding box center [860, 63] width 8 height 8
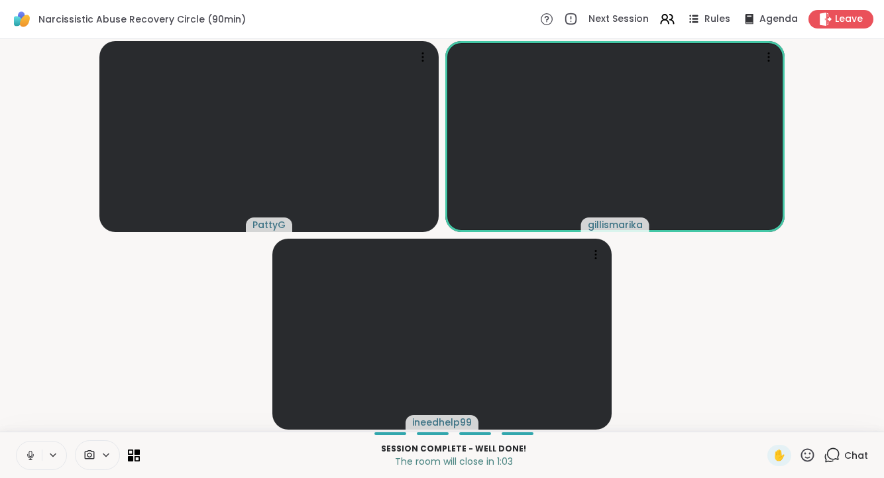
click at [834, 454] on icon at bounding box center [831, 455] width 17 height 17
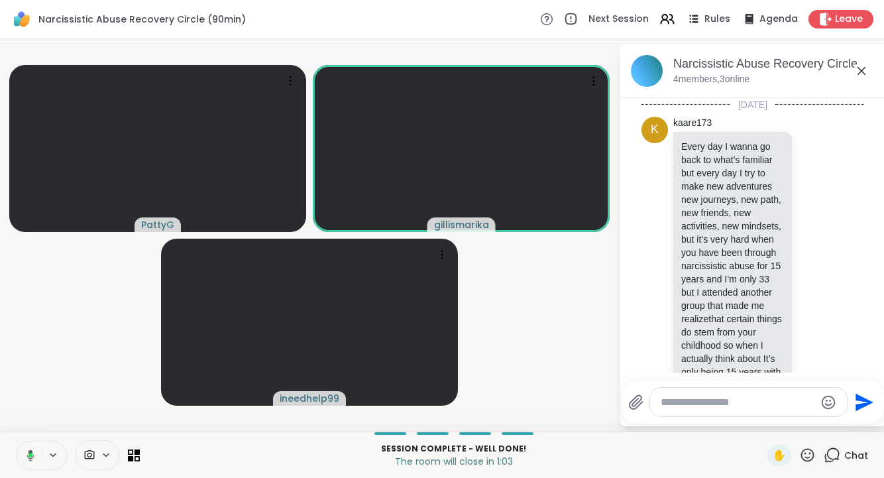
scroll to position [8340, 0]
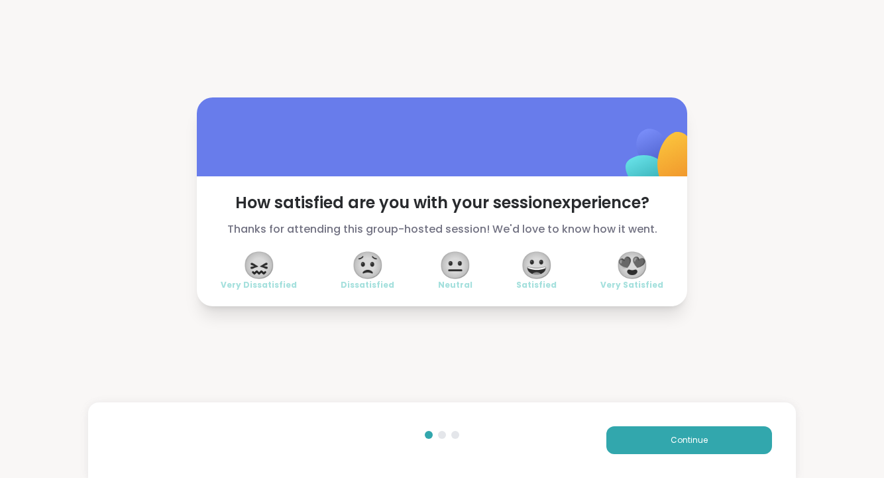
click at [540, 267] on span "😀" at bounding box center [536, 265] width 33 height 24
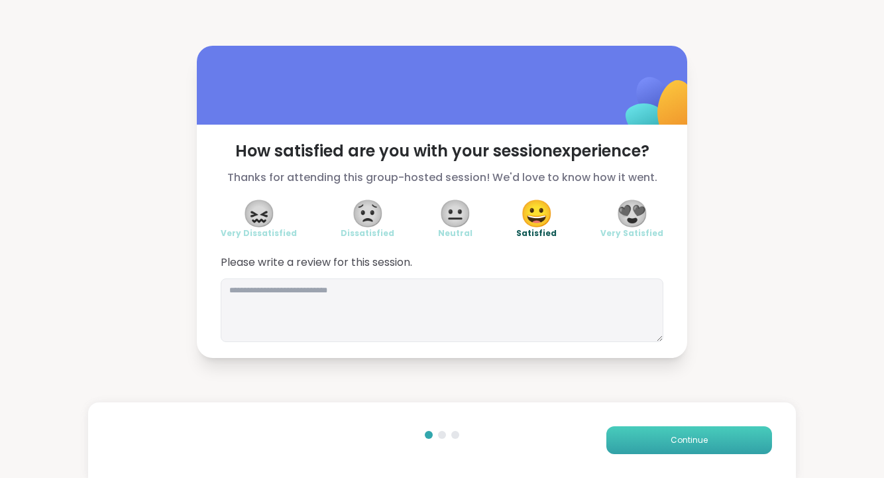
click at [688, 439] on span "Continue" at bounding box center [688, 440] width 37 height 12
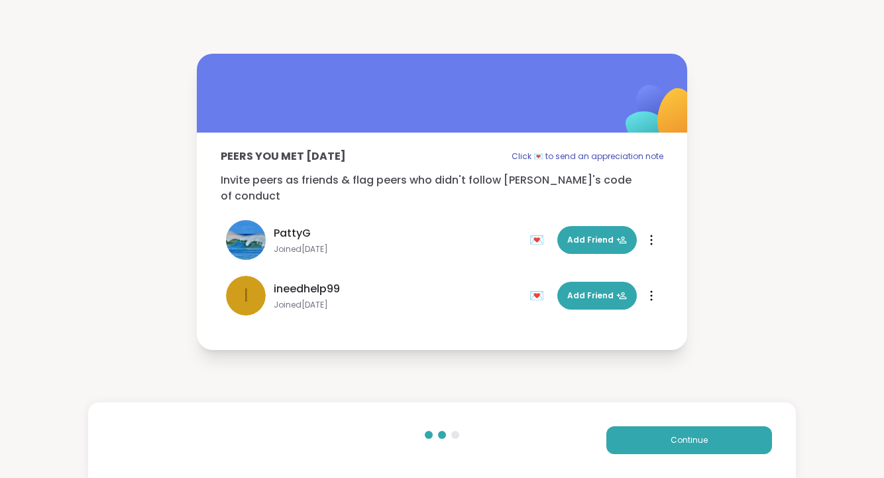
click at [577, 197] on div "Peers you met [DATE] Click 💌 to send an appreciation note Invite peers as frien…" at bounding box center [442, 235] width 490 height 207
